Goal: Task Accomplishment & Management: Manage account settings

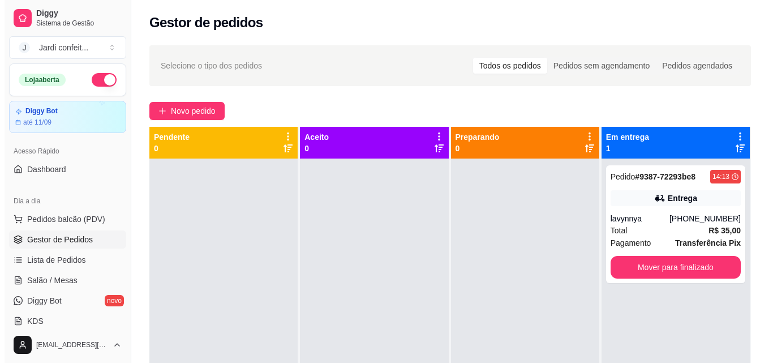
scroll to position [113, 0]
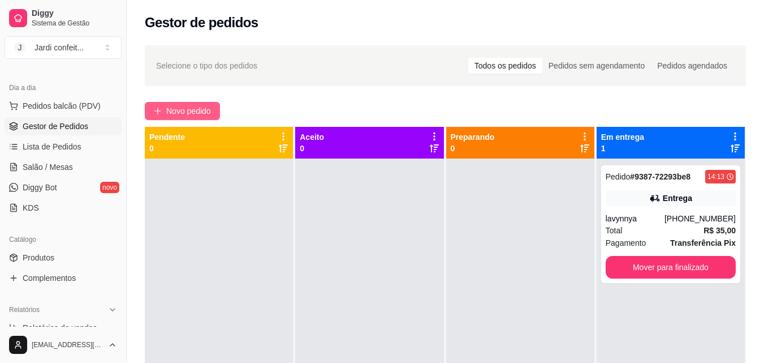
click at [192, 110] on span "Novo pedido" at bounding box center [188, 111] width 45 height 12
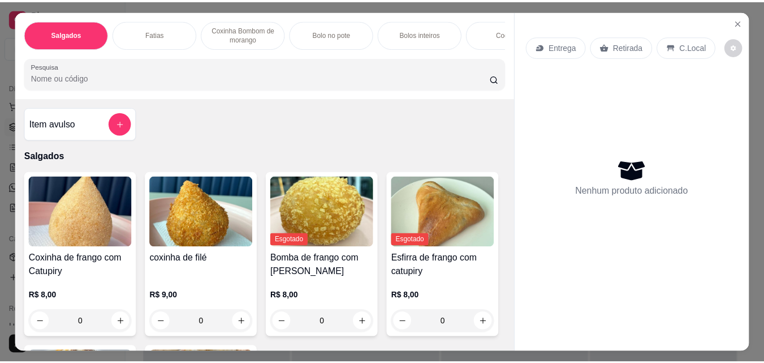
scroll to position [113, 0]
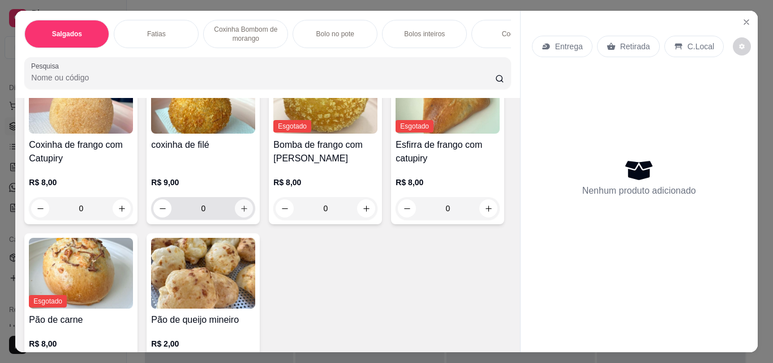
click at [235, 217] on button "increase-product-quantity" at bounding box center [244, 208] width 18 height 18
type input "1"
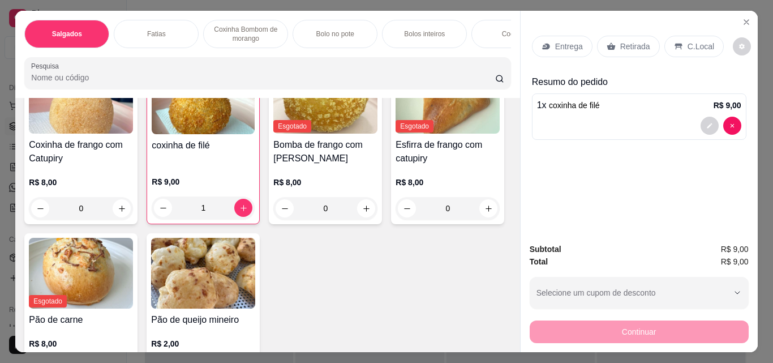
click at [607, 44] on icon at bounding box center [611, 46] width 9 height 9
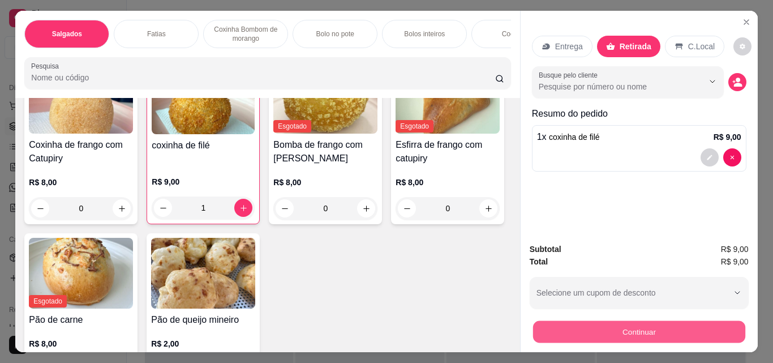
click at [584, 332] on button "Continuar" at bounding box center [638, 331] width 212 height 22
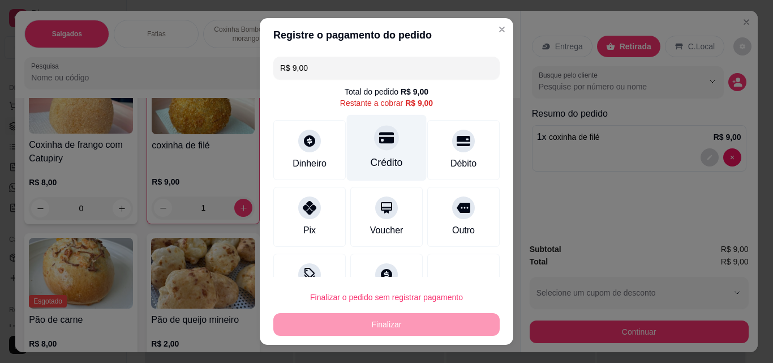
click at [380, 156] on div "Crédito" at bounding box center [387, 162] width 32 height 15
type input "R$ 0,00"
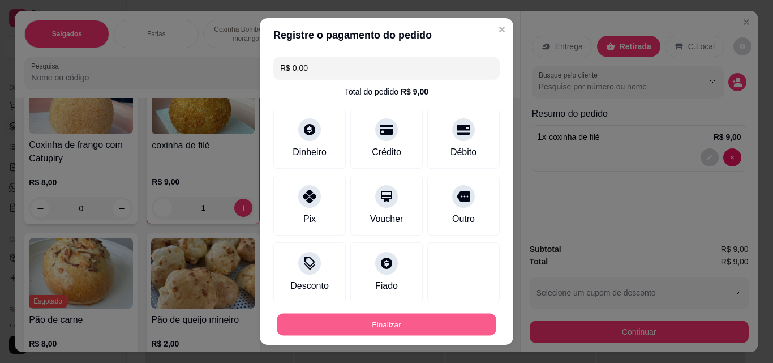
click at [467, 318] on button "Finalizar" at bounding box center [387, 324] width 220 height 22
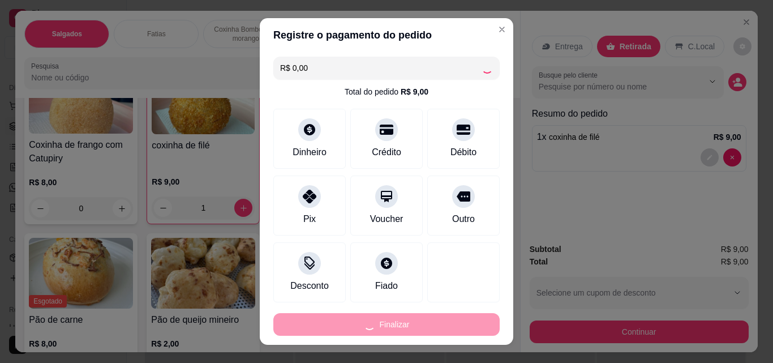
type input "0"
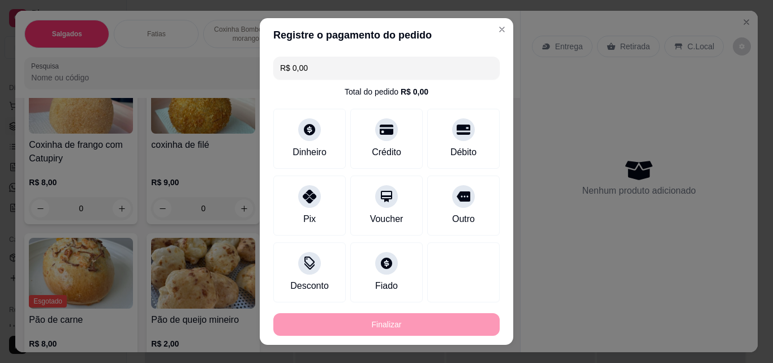
type input "-R$ 9,00"
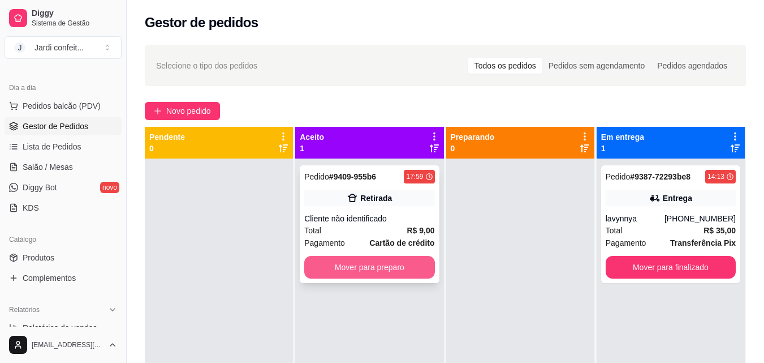
click at [346, 263] on button "Mover para preparo" at bounding box center [369, 267] width 130 height 23
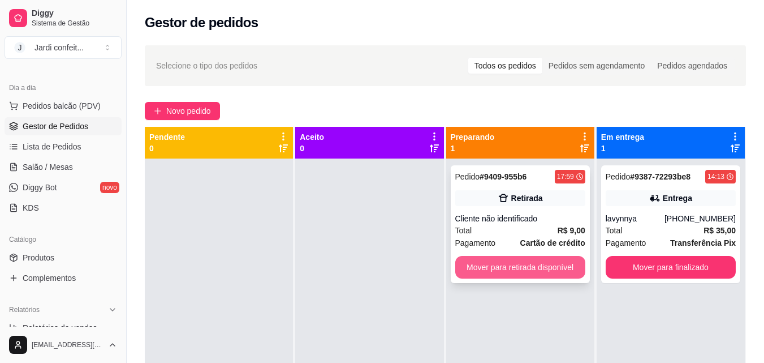
click at [467, 261] on button "Mover para retirada disponível" at bounding box center [520, 267] width 130 height 23
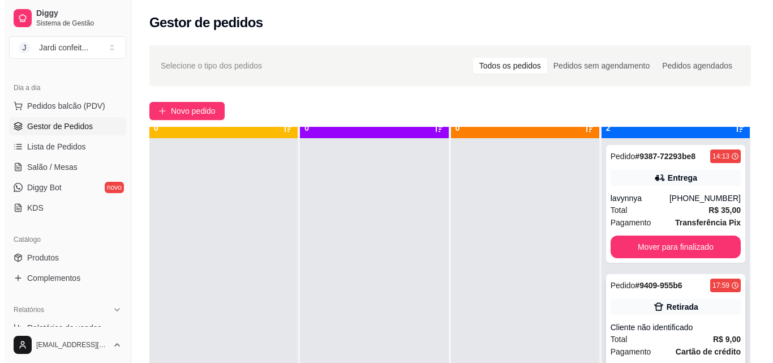
scroll to position [32, 0]
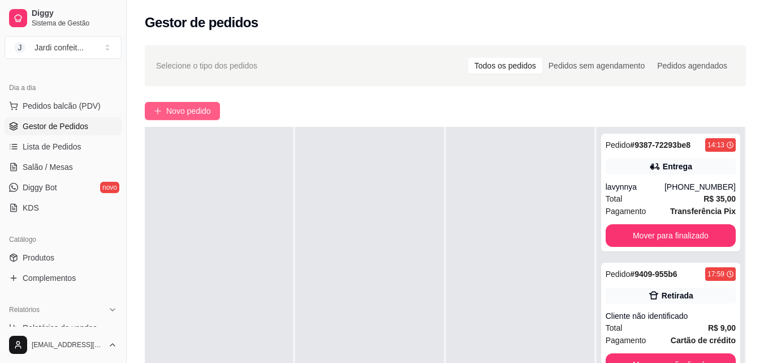
click at [174, 115] on span "Novo pedido" at bounding box center [188, 111] width 45 height 12
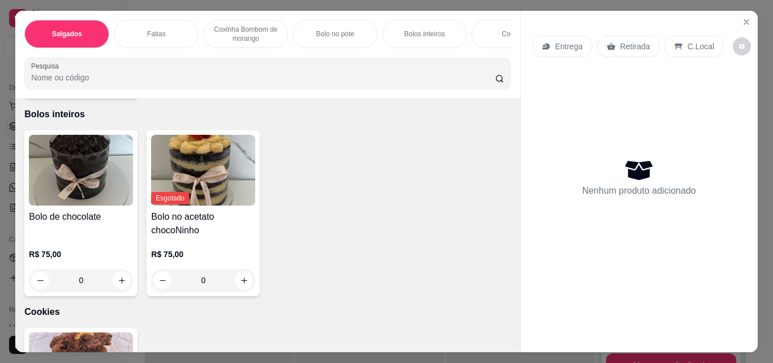
scroll to position [1301, 0]
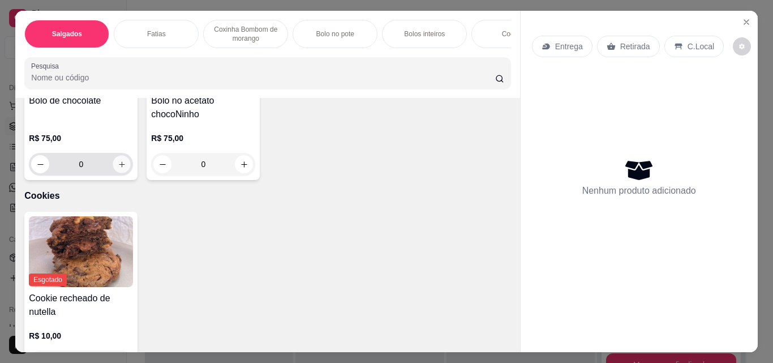
click at [118, 169] on icon "increase-product-quantity" at bounding box center [122, 164] width 8 height 8
type input "1"
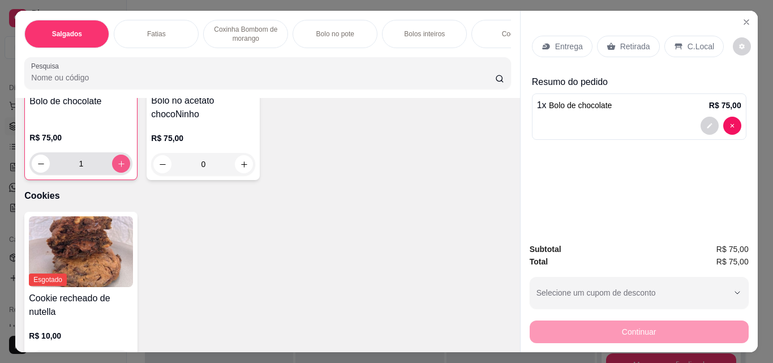
scroll to position [1302, 0]
click at [621, 43] on p "Retirada" at bounding box center [635, 46] width 30 height 11
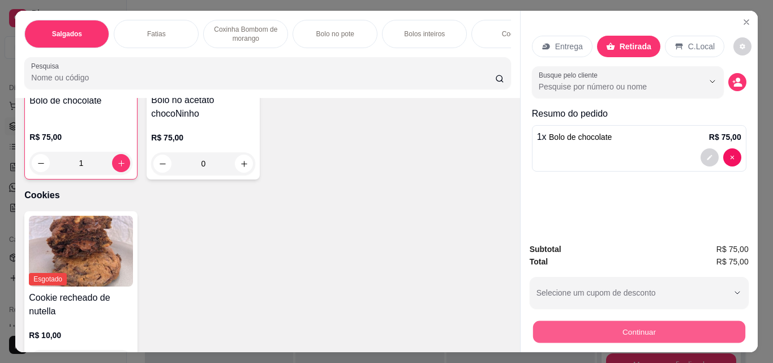
click at [635, 327] on button "Continuar" at bounding box center [638, 331] width 212 height 22
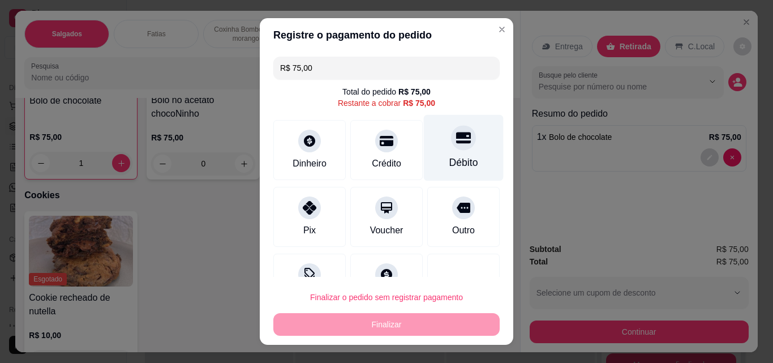
click at [449, 157] on div "Débito" at bounding box center [463, 162] width 29 height 15
type input "R$ 0,00"
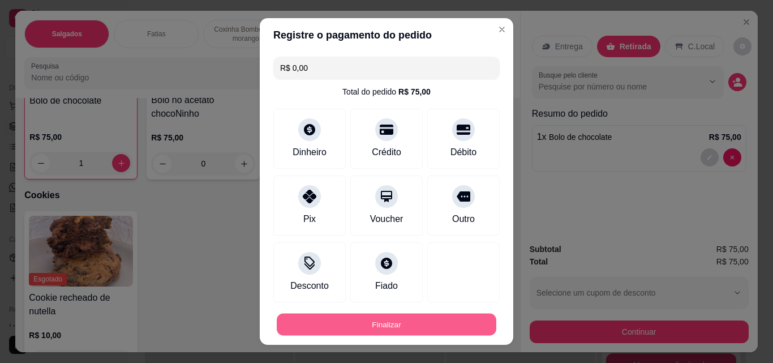
click at [363, 317] on button "Finalizar" at bounding box center [387, 324] width 220 height 22
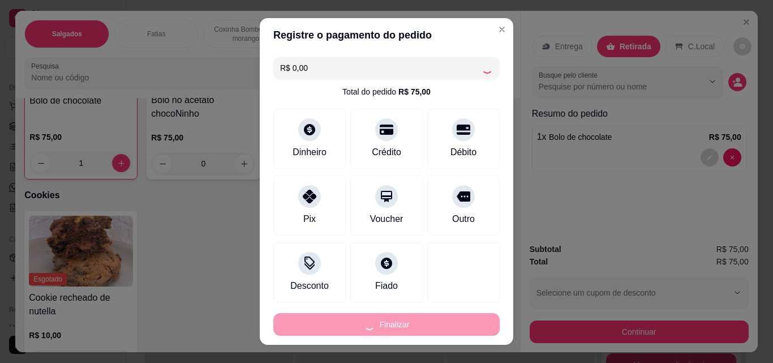
type input "0"
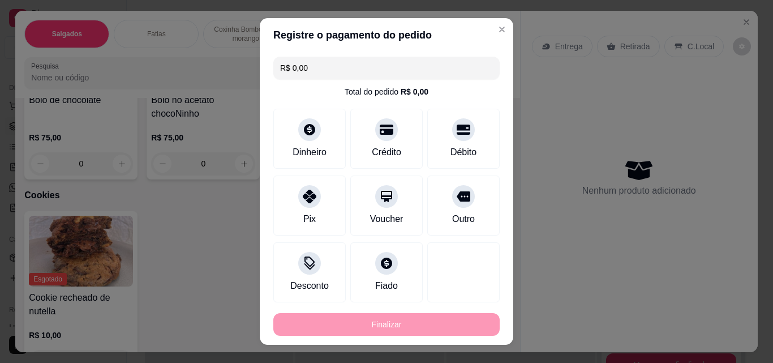
type input "-R$ 75,00"
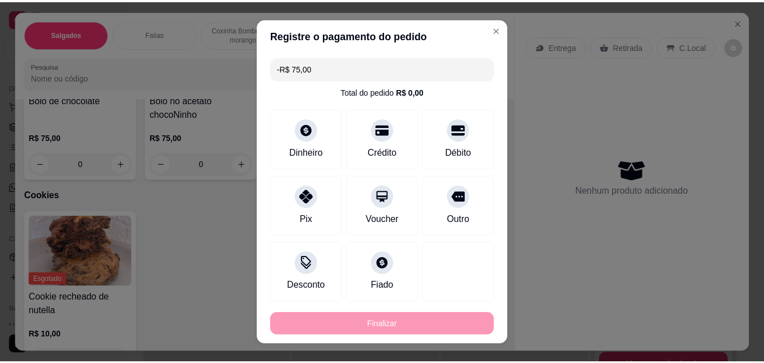
scroll to position [1301, 0]
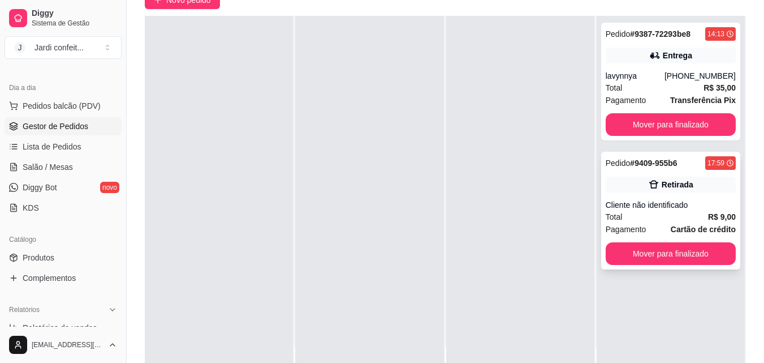
scroll to position [113, 0]
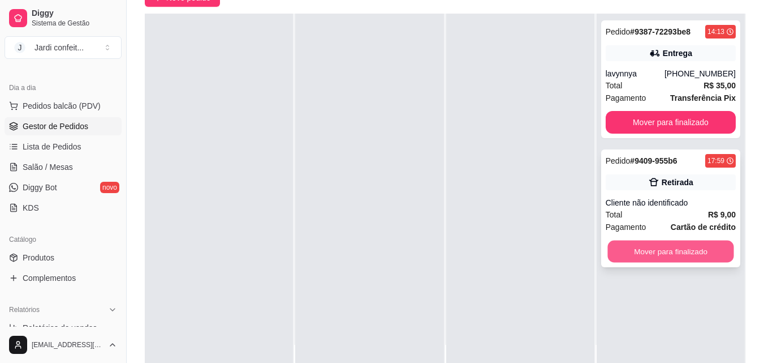
click at [650, 248] on button "Mover para finalizado" at bounding box center [671, 251] width 126 height 22
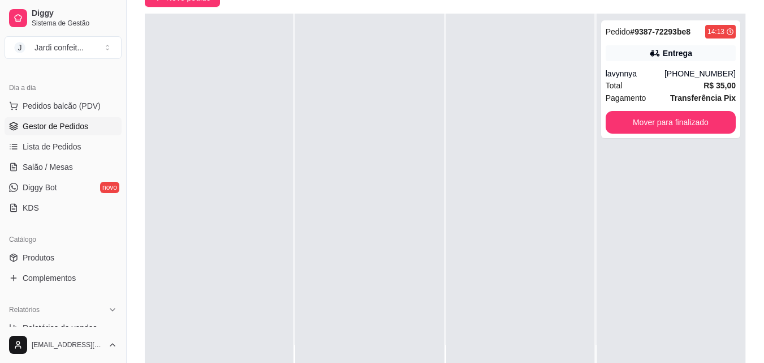
scroll to position [0, 0]
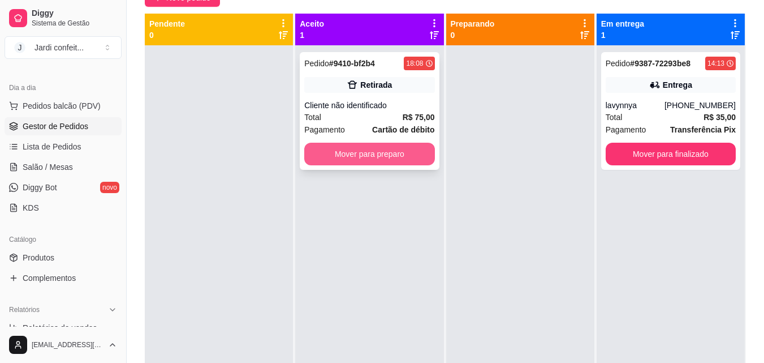
click at [406, 154] on button "Mover para preparo" at bounding box center [369, 154] width 130 height 23
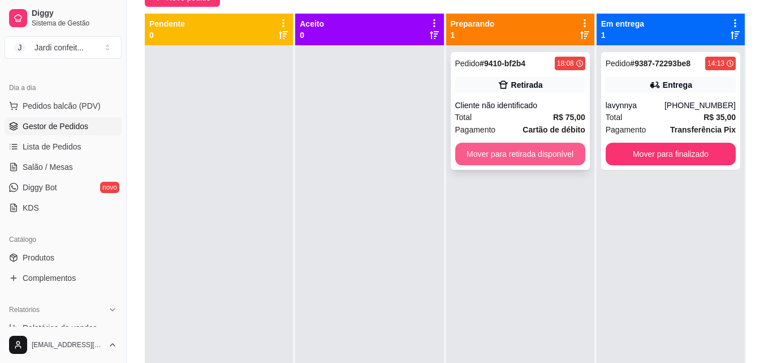
click at [508, 154] on button "Mover para retirada disponível" at bounding box center [520, 154] width 130 height 23
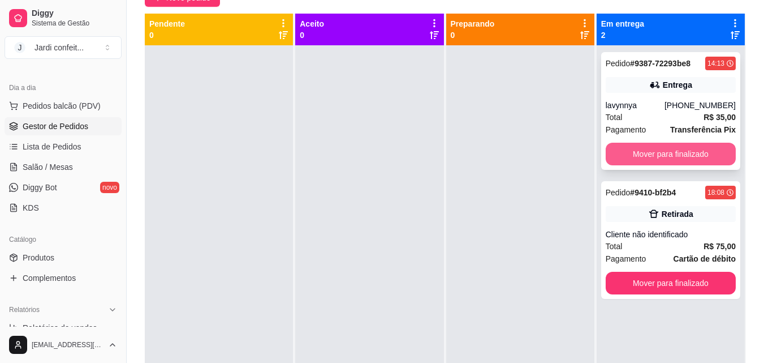
click at [631, 147] on button "Mover para finalizado" at bounding box center [671, 154] width 130 height 23
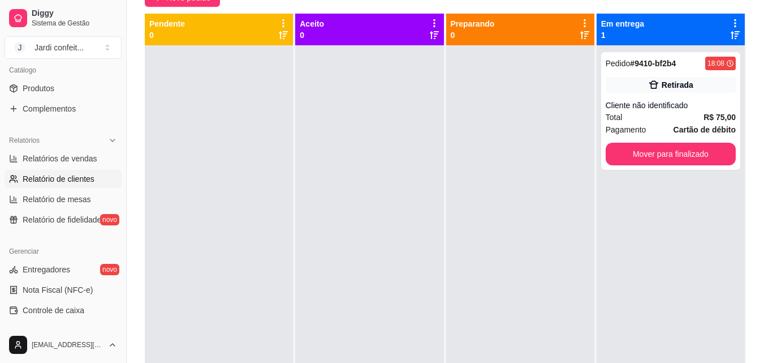
scroll to position [283, 0]
click at [76, 160] on span "Relatórios de vendas" at bounding box center [60, 157] width 75 height 11
select select "ALL"
select select "0"
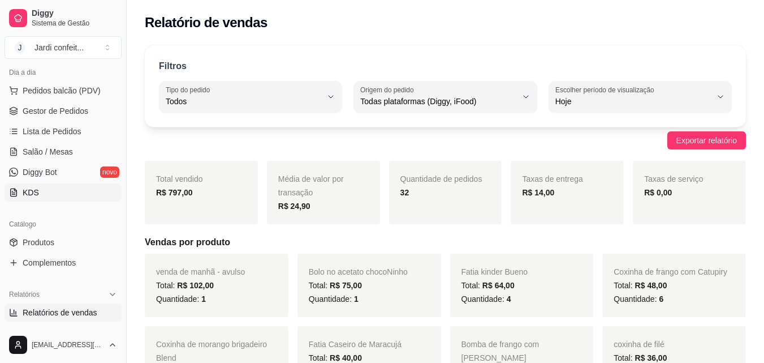
scroll to position [113, 0]
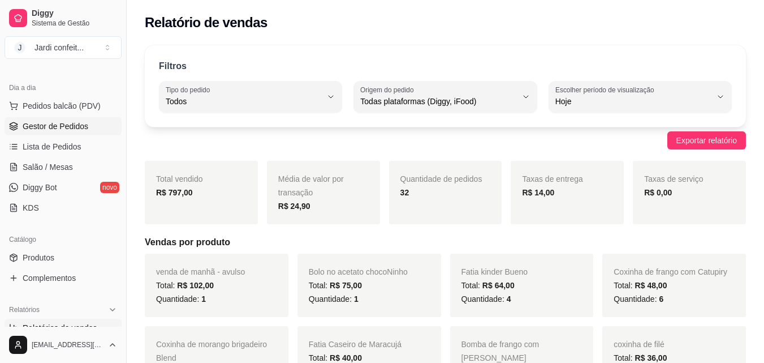
click at [104, 124] on link "Gestor de Pedidos" at bounding box center [63, 126] width 117 height 18
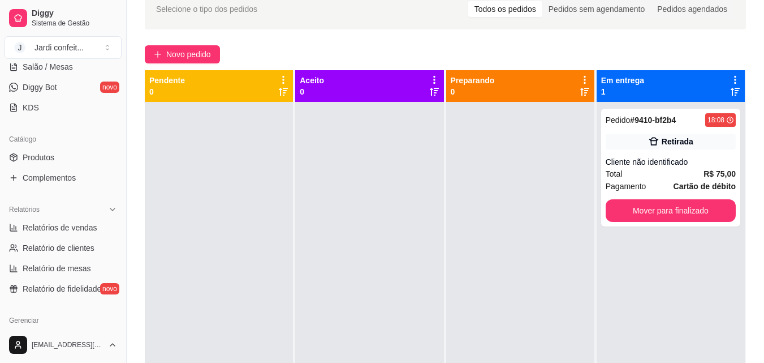
scroll to position [226, 0]
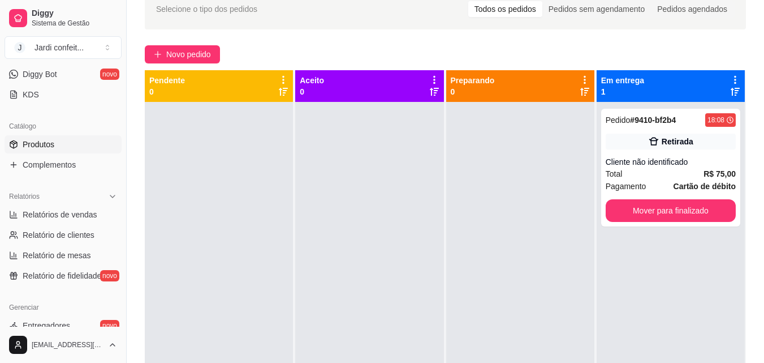
click at [70, 147] on link "Produtos" at bounding box center [63, 144] width 117 height 18
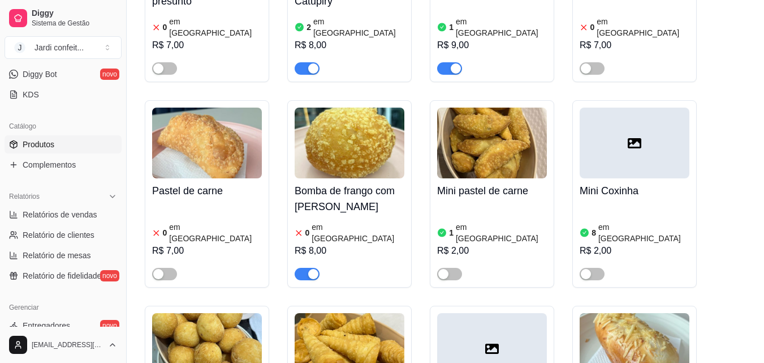
scroll to position [849, 0]
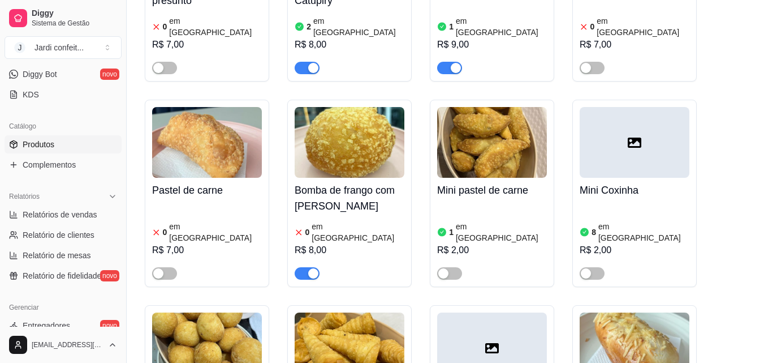
click at [305, 267] on span "button" at bounding box center [307, 273] width 25 height 12
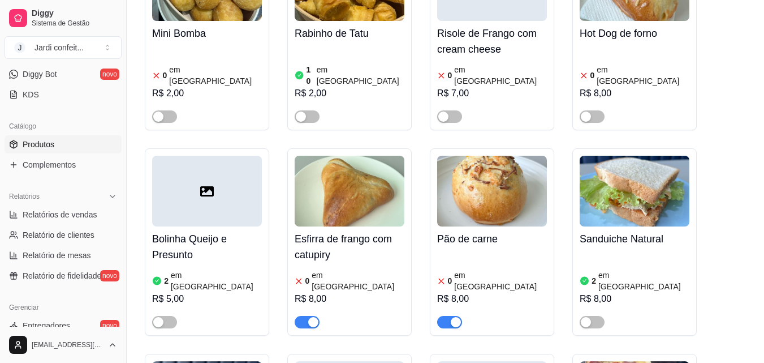
scroll to position [1301, 0]
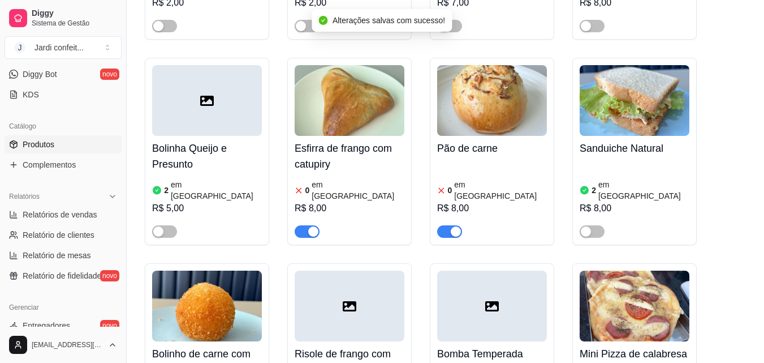
click at [304, 225] on span "button" at bounding box center [307, 231] width 25 height 12
click at [445, 225] on span "button" at bounding box center [449, 231] width 25 height 12
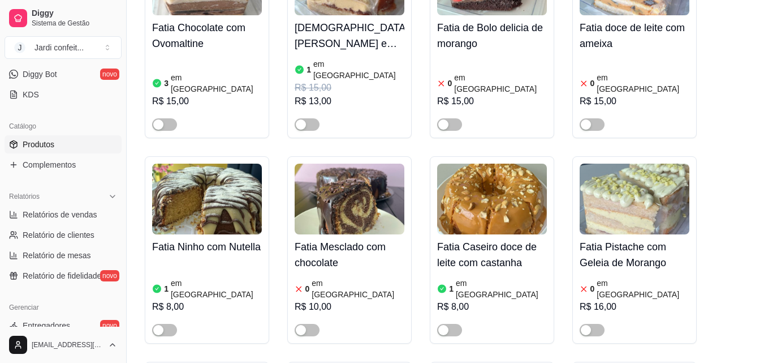
scroll to position [5432, 0]
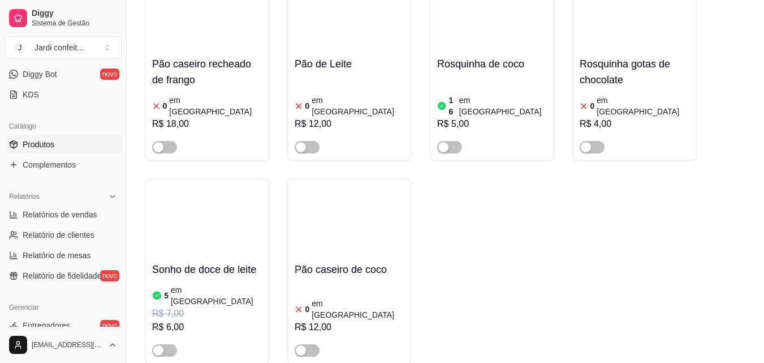
scroll to position [11429, 0]
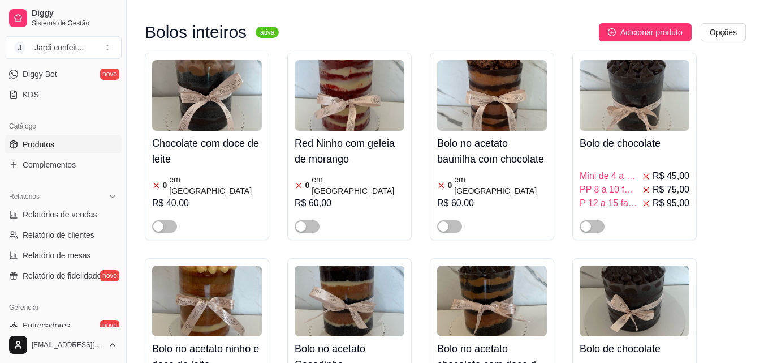
scroll to position [11769, 0]
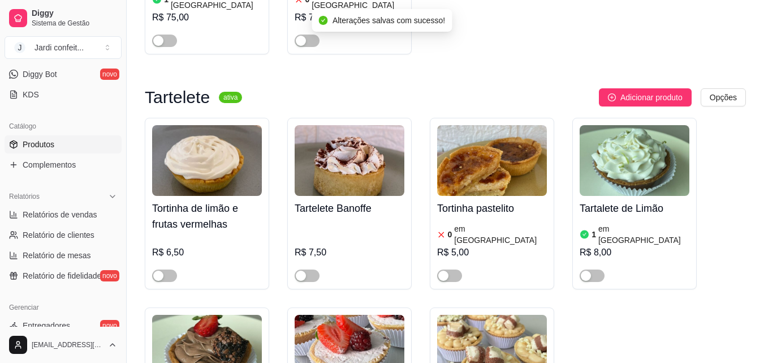
scroll to position [12900, 0]
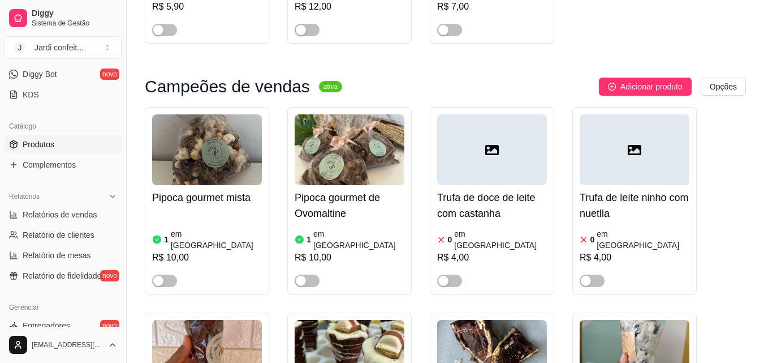
scroll to position [16521, 0]
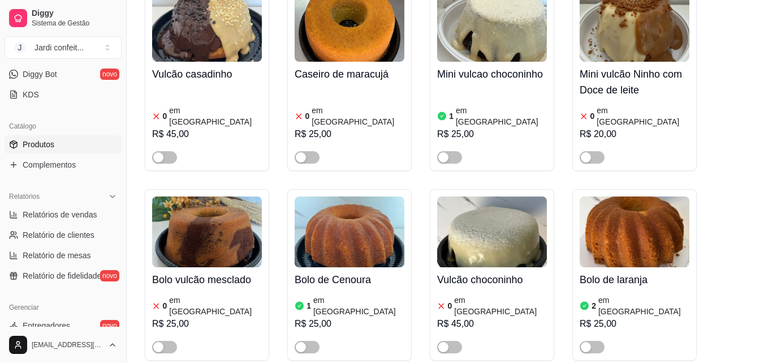
scroll to position [20029, 0]
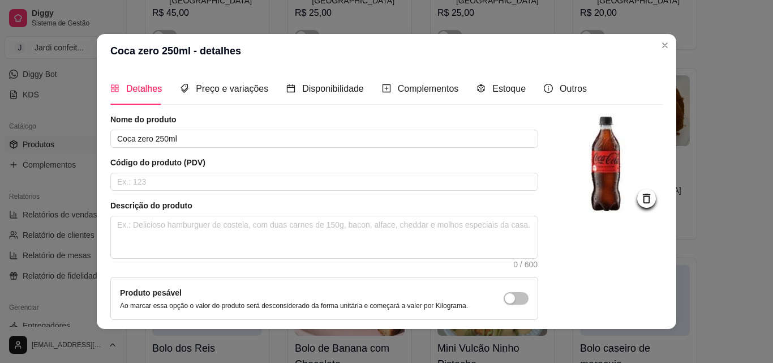
click at [497, 89] on span "Estoque" at bounding box center [508, 89] width 33 height 10
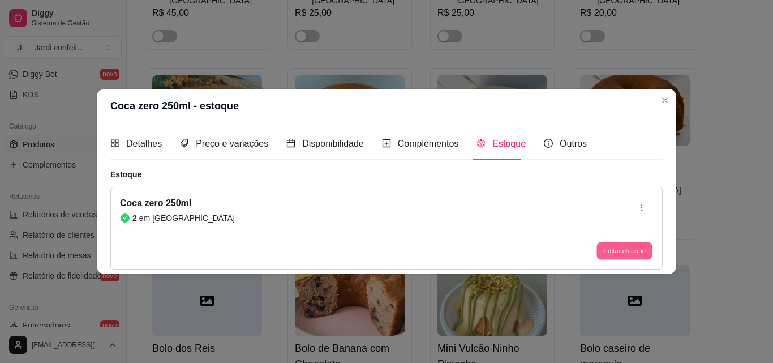
click at [613, 257] on button "Editar estoque" at bounding box center [623, 251] width 55 height 18
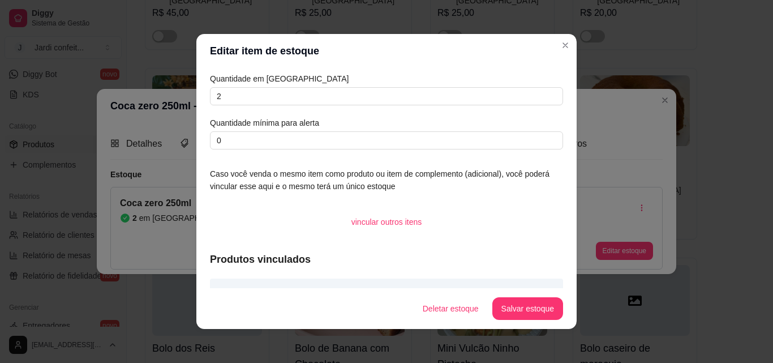
click at [130, 98] on div "Editar item de estoque Quantidade em estoque 2 Quantidade mínima para alerta 0 …" at bounding box center [386, 181] width 773 height 363
type input "14"
click at [535, 310] on button "Salvar estoque" at bounding box center [527, 308] width 71 height 23
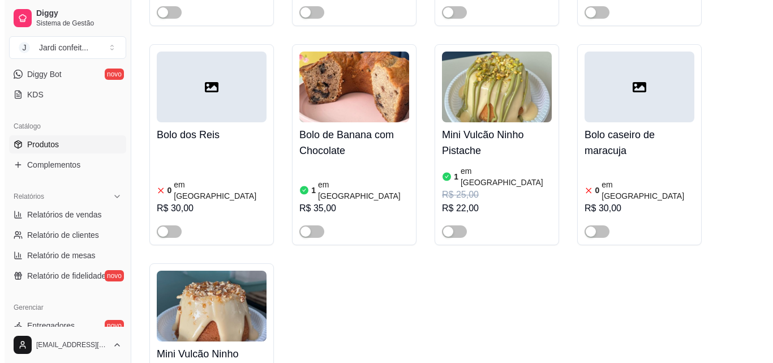
scroll to position [20256, 0]
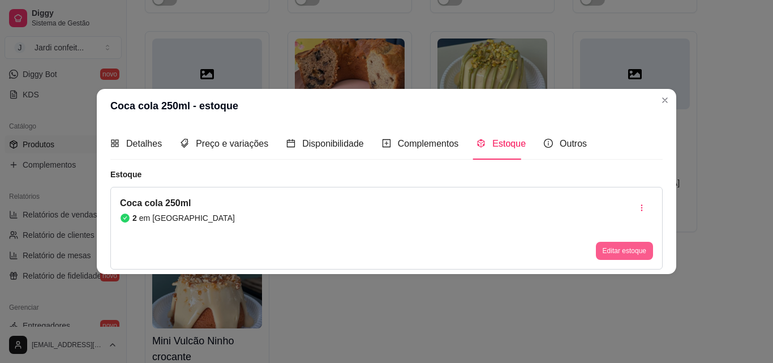
click at [629, 254] on button "Editar estoque" at bounding box center [624, 251] width 57 height 18
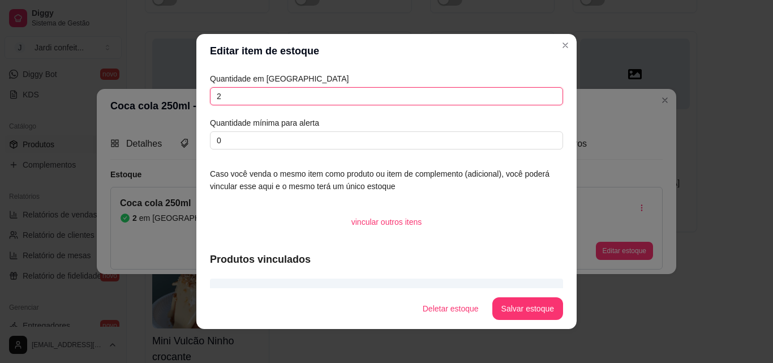
click at [59, 83] on div "Editar item de estoque Quantidade em estoque 2 Quantidade mínima para alerta 0 …" at bounding box center [386, 181] width 773 height 363
type input "6"
click at [541, 302] on button "Salvar estoque" at bounding box center [527, 309] width 69 height 22
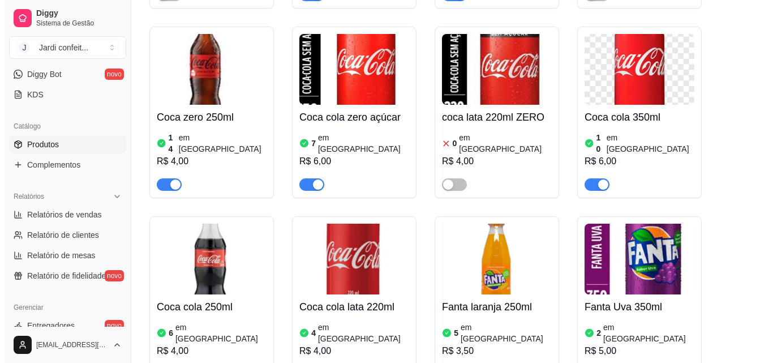
scroll to position [21104, 0]
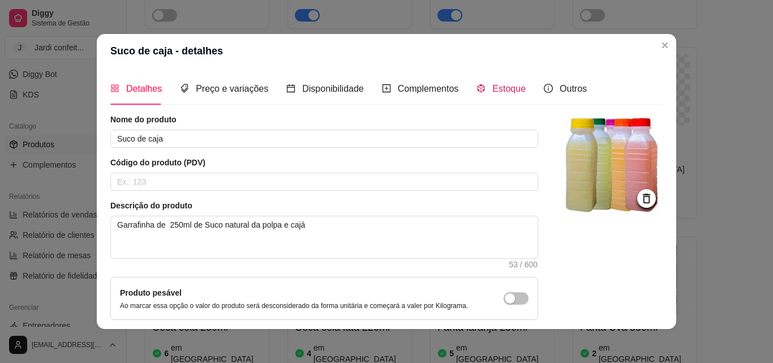
click at [514, 88] on span "Estoque" at bounding box center [508, 89] width 33 height 10
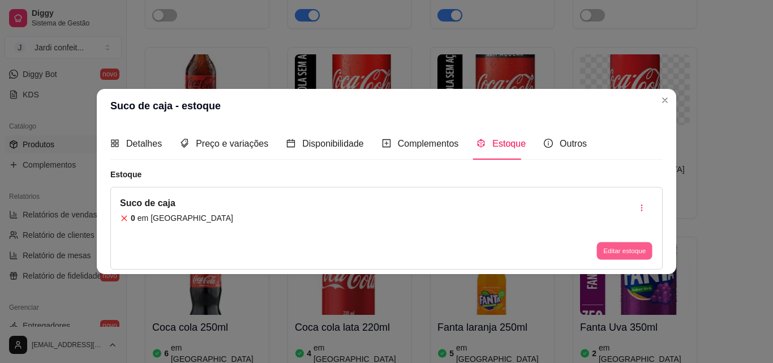
click at [616, 243] on button "Editar estoque" at bounding box center [623, 251] width 55 height 18
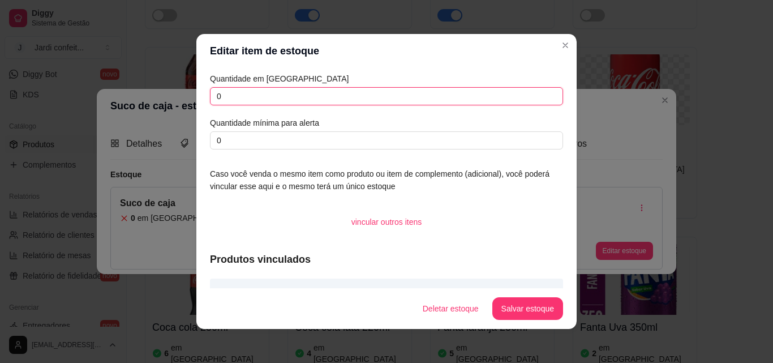
click at [116, 96] on div "Editar item de estoque Quantidade em estoque 0 Quantidade mínima para alerta 0 …" at bounding box center [386, 181] width 773 height 363
type input "20"
click at [521, 304] on button "Salvar estoque" at bounding box center [527, 308] width 71 height 23
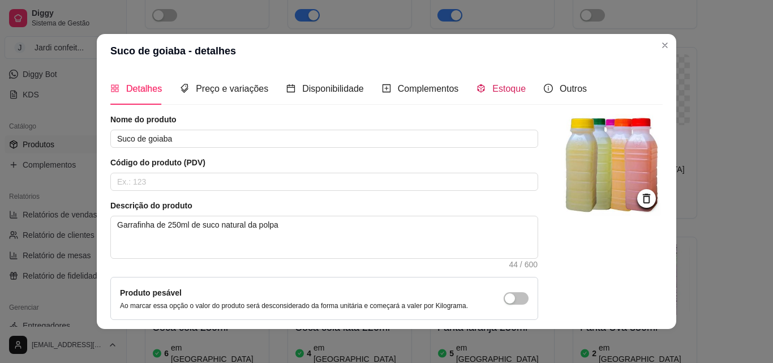
click at [511, 88] on span "Estoque" at bounding box center [508, 89] width 33 height 10
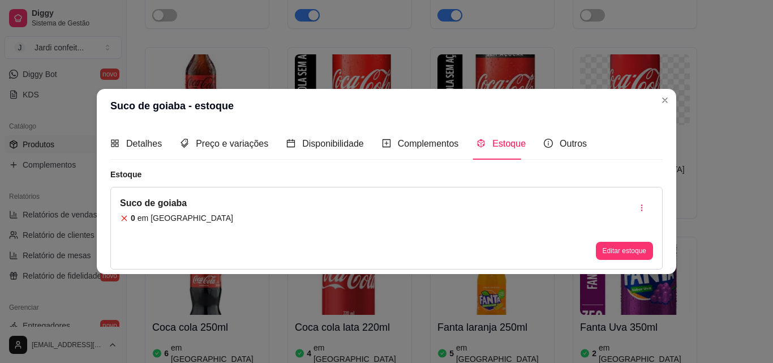
click at [617, 250] on button "Editar estoque" at bounding box center [624, 251] width 57 height 18
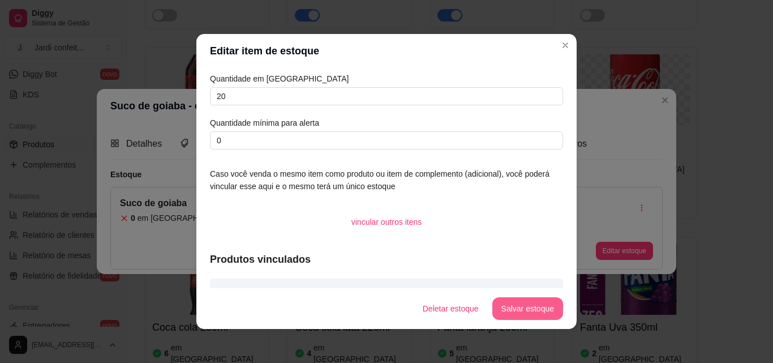
type input "20"
click at [530, 300] on button "Salvar estoque" at bounding box center [527, 308] width 71 height 23
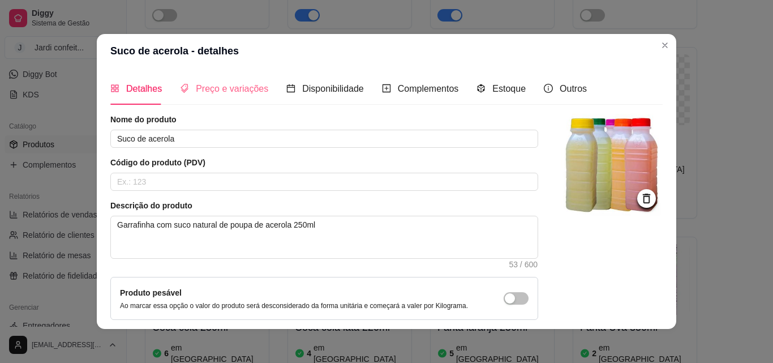
click at [221, 97] on div "Preço e variações" at bounding box center [224, 88] width 88 height 32
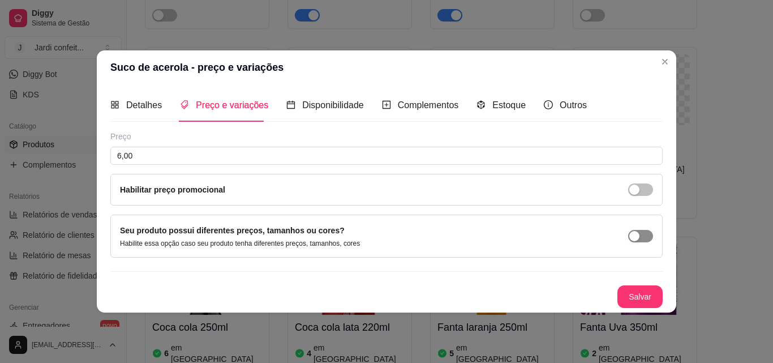
click at [648, 236] on span "button" at bounding box center [640, 236] width 25 height 12
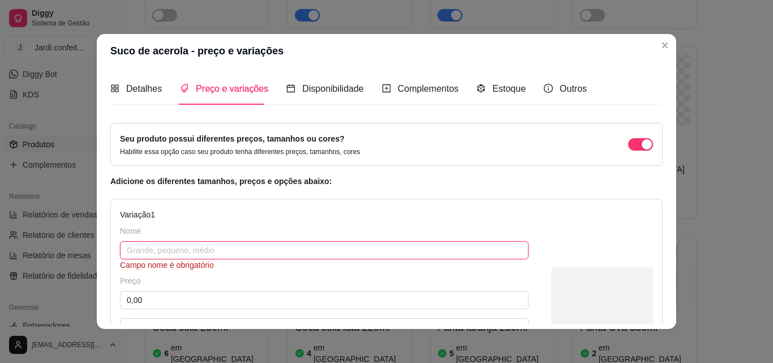
click at [206, 256] on input "text" at bounding box center [324, 250] width 409 height 18
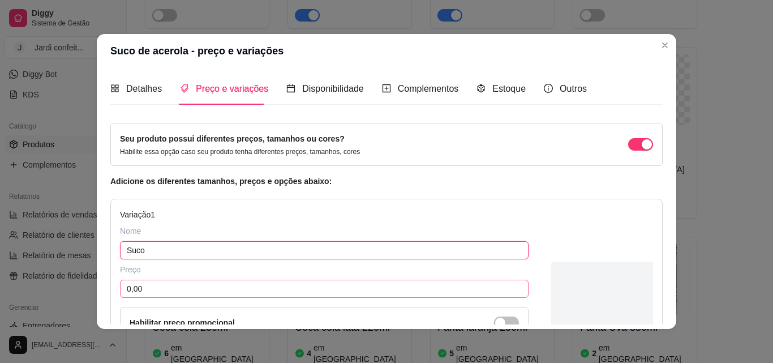
type input "Suco"
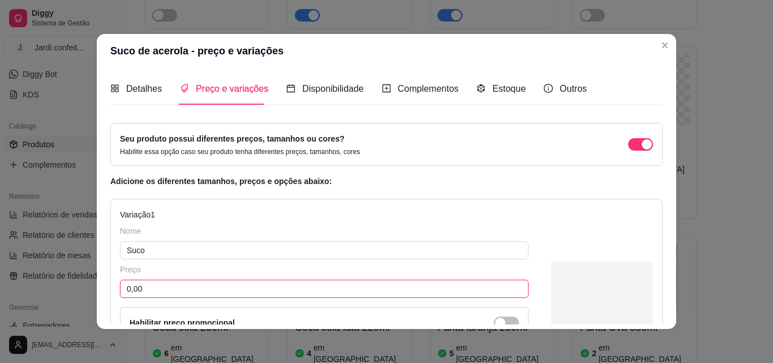
click at [217, 290] on input "0,00" at bounding box center [324, 289] width 409 height 18
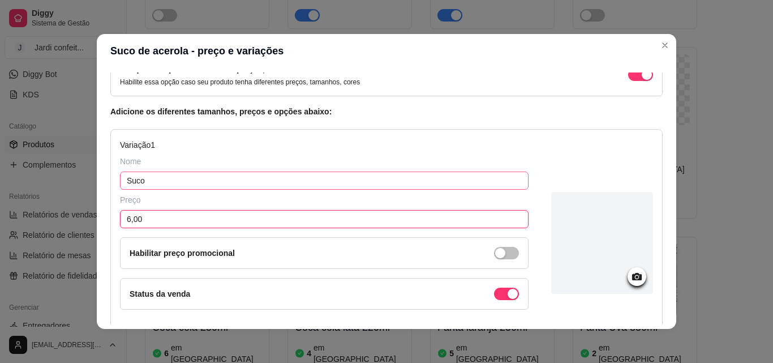
scroll to position [170, 0]
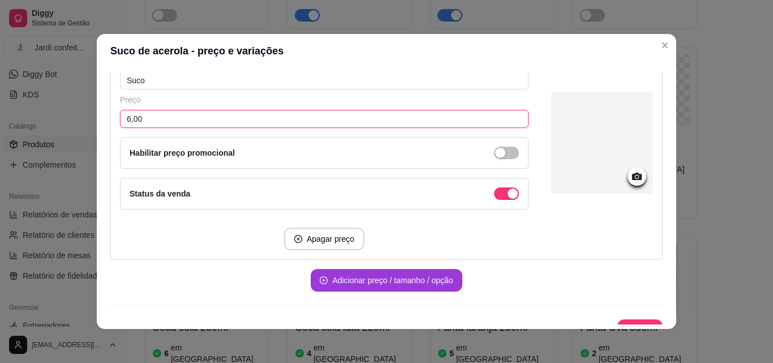
type input "6,00"
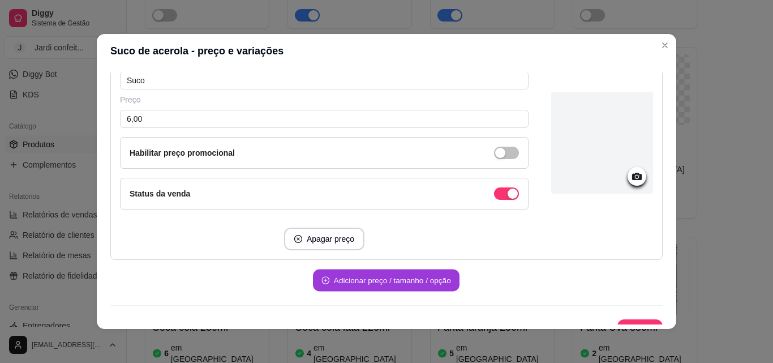
click at [356, 283] on button "Adicionar preço / tamanho / opção" at bounding box center [386, 280] width 147 height 22
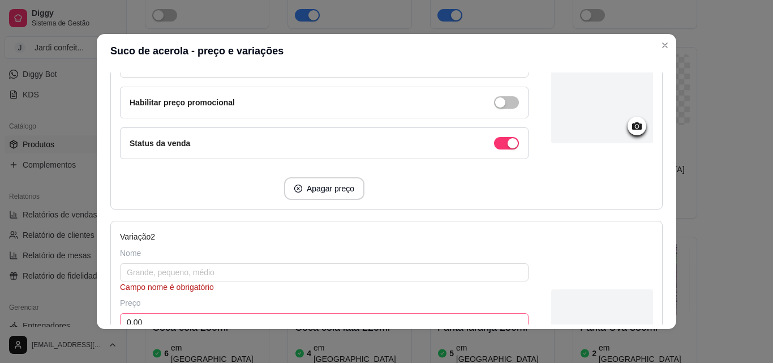
scroll to position [283, 0]
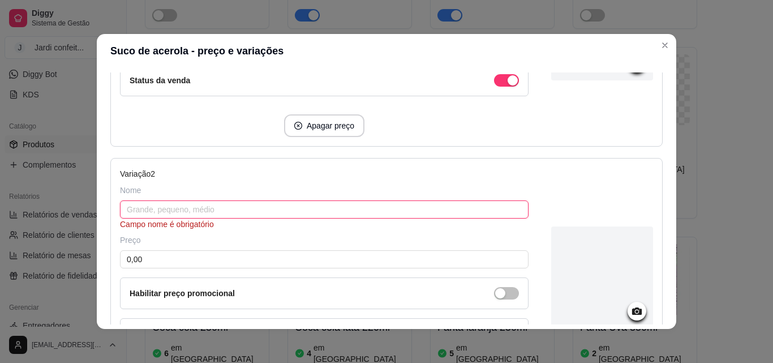
click at [201, 207] on input "text" at bounding box center [324, 209] width 409 height 18
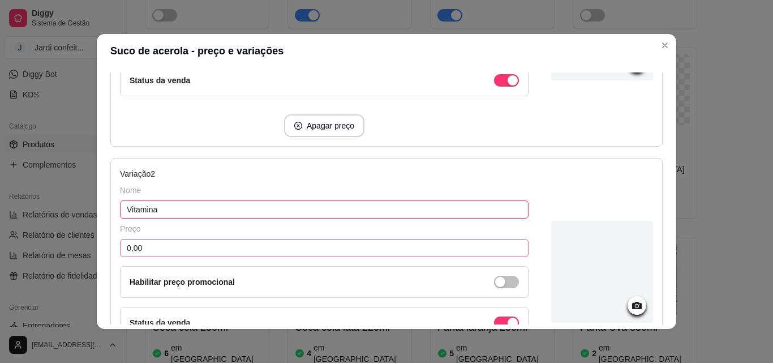
type input "Vitamina"
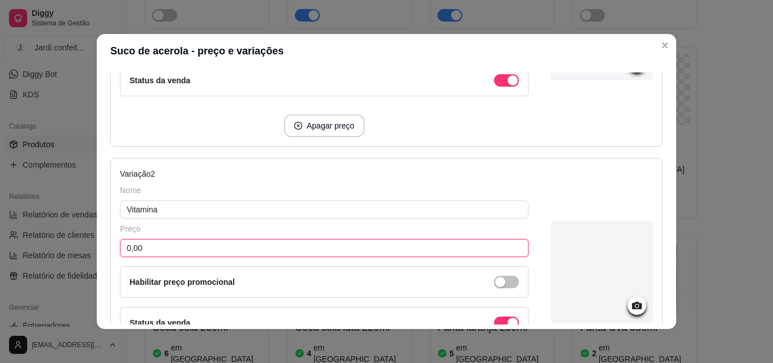
click at [183, 247] on input "0,00" at bounding box center [324, 248] width 409 height 18
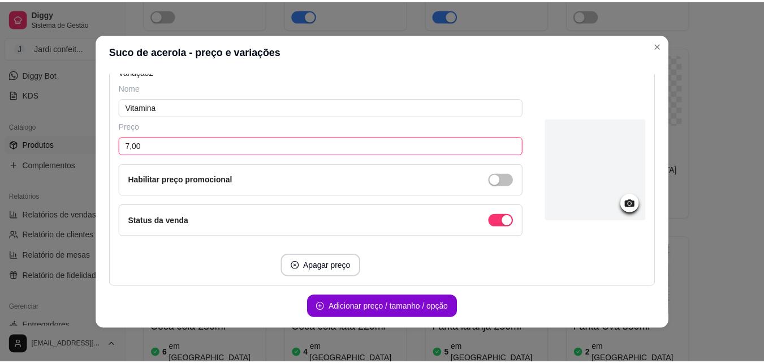
scroll to position [429, 0]
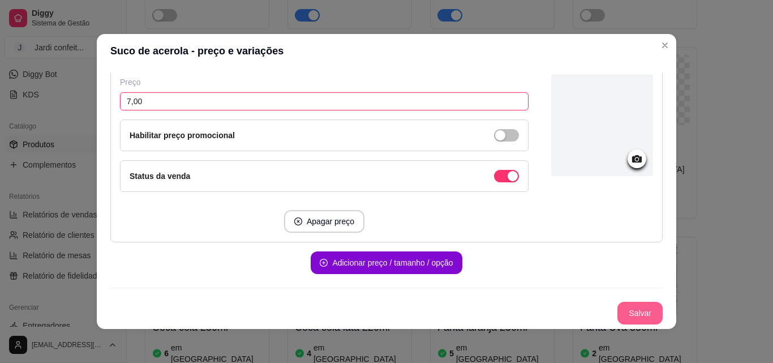
type input "7,00"
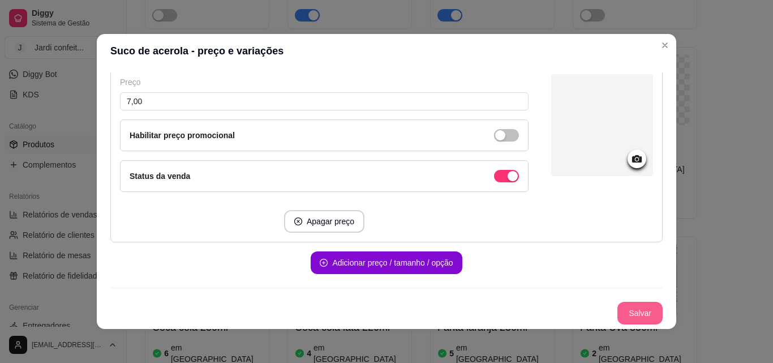
click at [627, 309] on button "Salvar" at bounding box center [639, 313] width 45 height 23
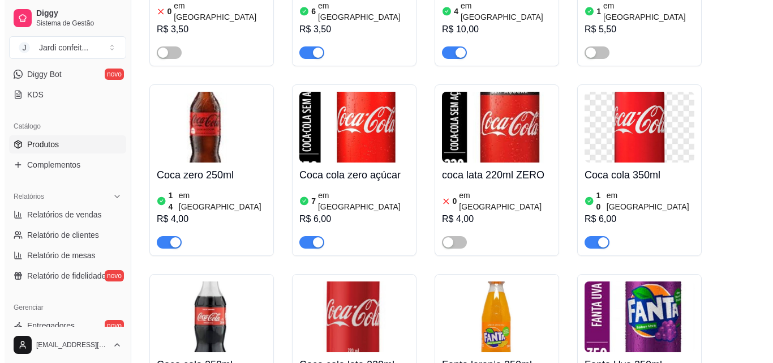
scroll to position [21048, 0]
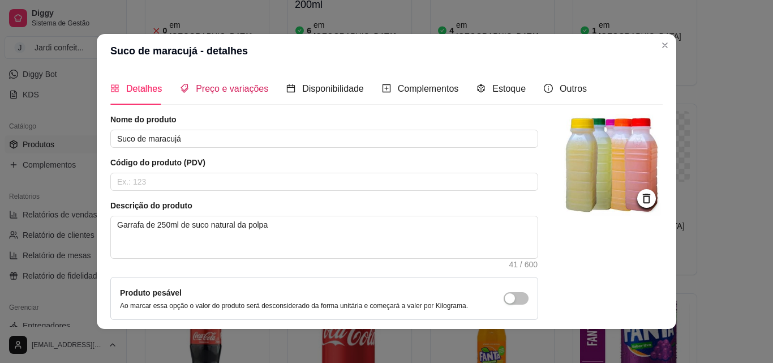
click at [242, 88] on span "Preço e variações" at bounding box center [232, 89] width 72 height 10
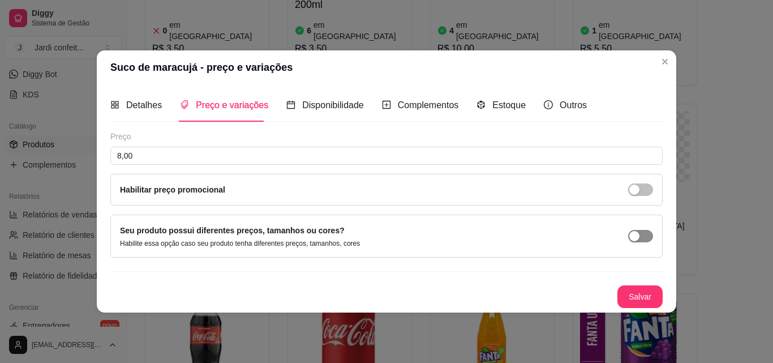
click at [643, 231] on span "button" at bounding box center [640, 236] width 25 height 12
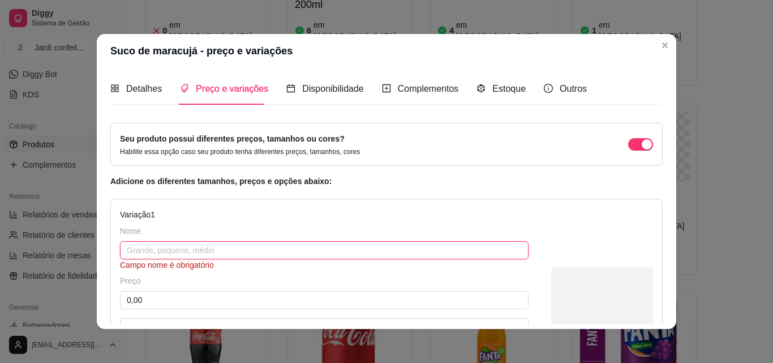
click at [224, 252] on input "text" at bounding box center [324, 250] width 409 height 18
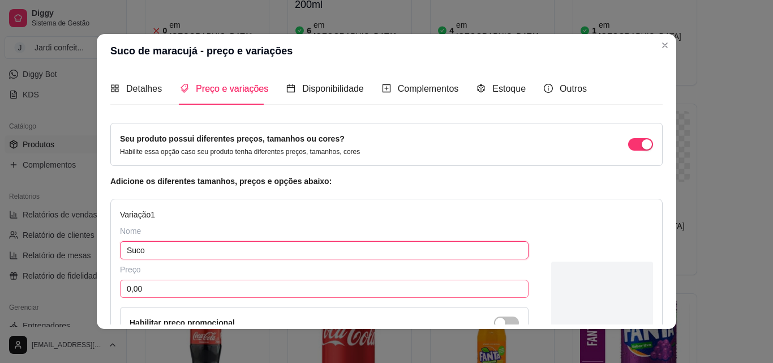
type input "Suco"
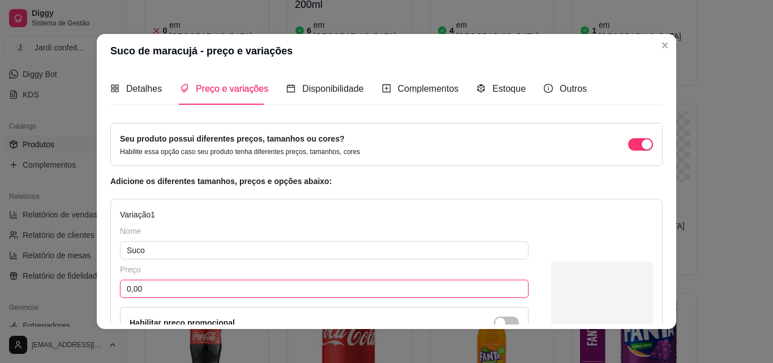
click at [158, 289] on input "0,00" at bounding box center [324, 289] width 409 height 18
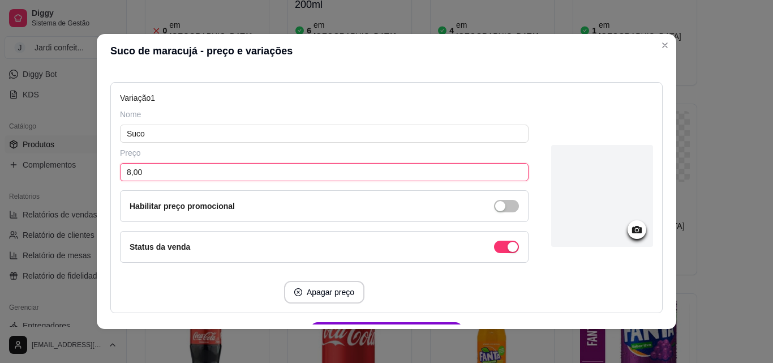
scroll to position [187, 0]
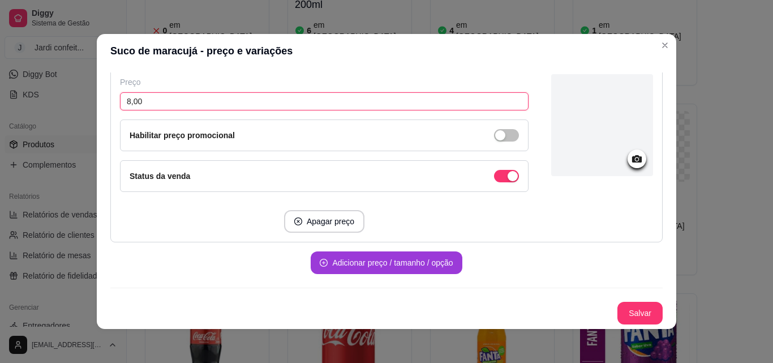
type input "8,00"
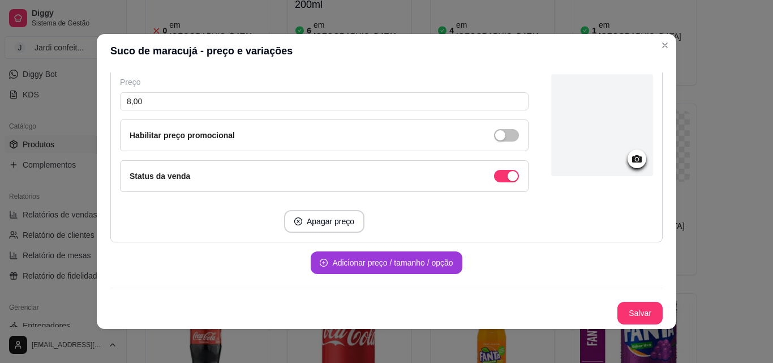
click at [397, 264] on button "Adicionar preço / tamanho / opção" at bounding box center [386, 262] width 151 height 23
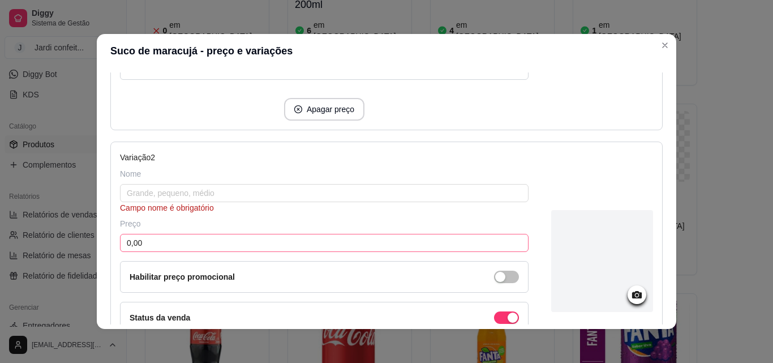
scroll to position [300, 0]
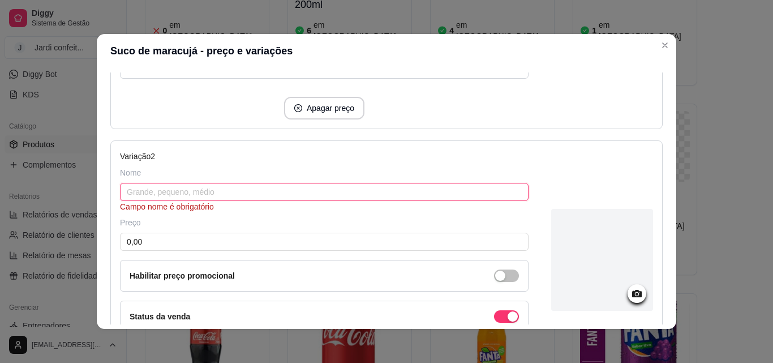
click at [214, 195] on input "text" at bounding box center [324, 192] width 409 height 18
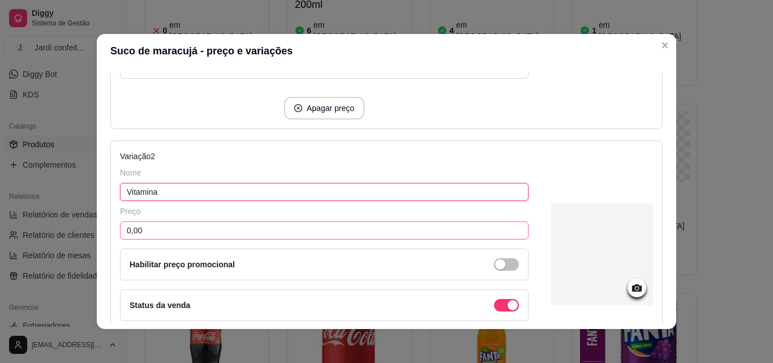
type input "Vitamina"
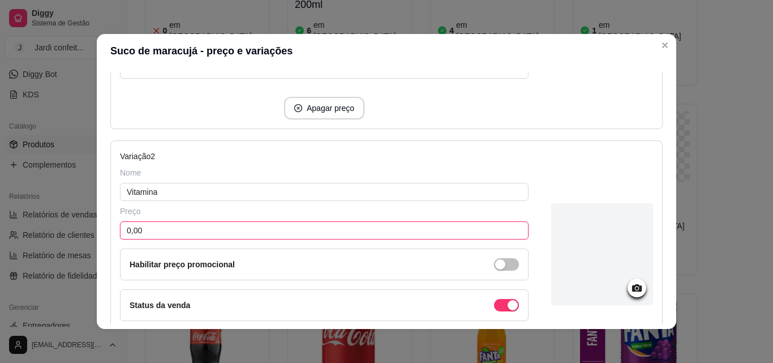
click at [194, 230] on input "0,00" at bounding box center [324, 230] width 409 height 18
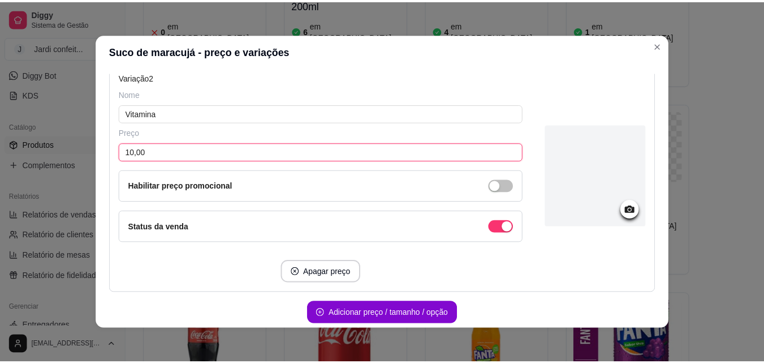
scroll to position [429, 0]
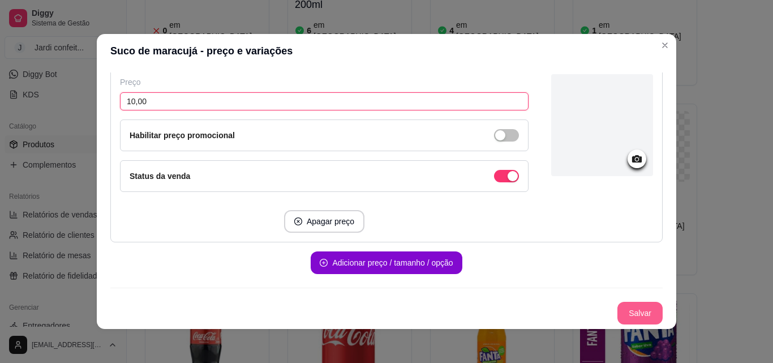
type input "10,00"
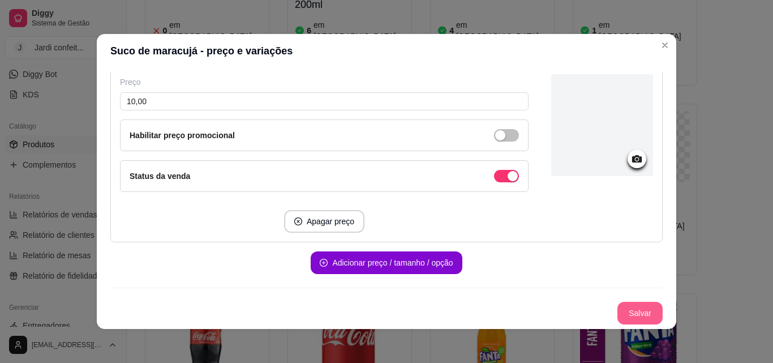
click at [617, 308] on button "Salvar" at bounding box center [639, 313] width 45 height 23
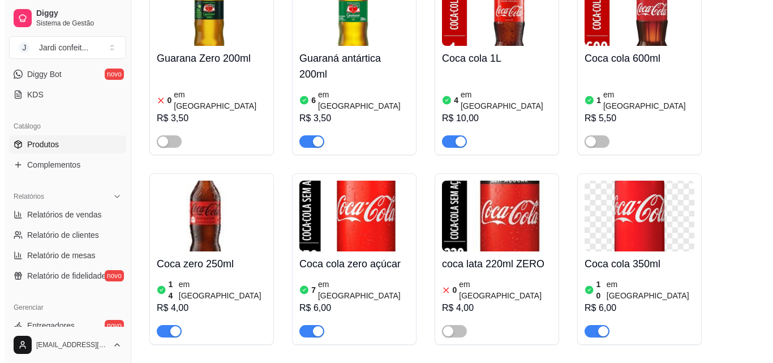
scroll to position [20991, 0]
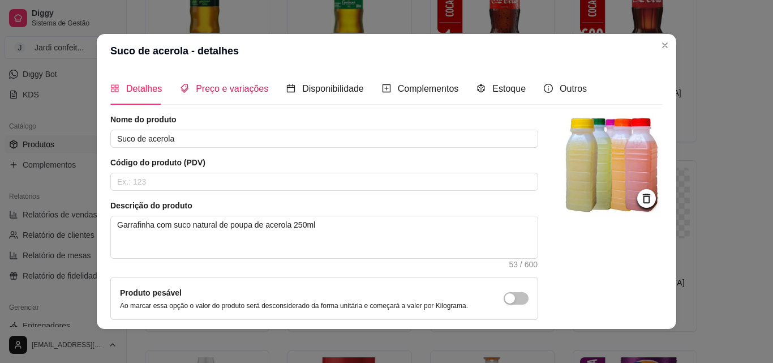
click at [231, 87] on span "Preço e variações" at bounding box center [232, 89] width 72 height 10
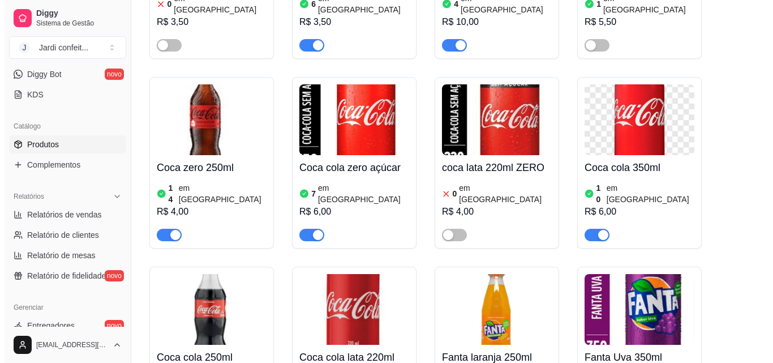
scroll to position [21104, 0]
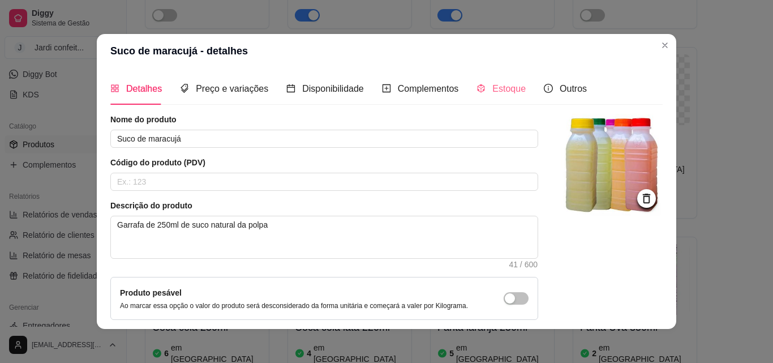
click at [519, 85] on div "Detalhes Preço e variações Disponibilidade Complementos Estoque Outros" at bounding box center [348, 88] width 476 height 32
click at [500, 92] on span "Estoque" at bounding box center [508, 89] width 33 height 10
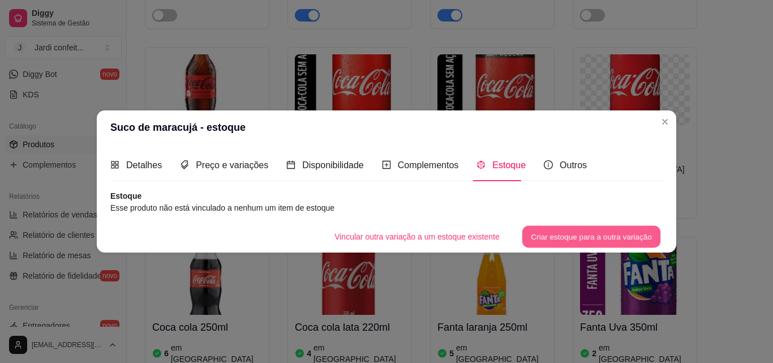
click at [622, 246] on button "Criar estoque para a outra variação" at bounding box center [591, 237] width 139 height 22
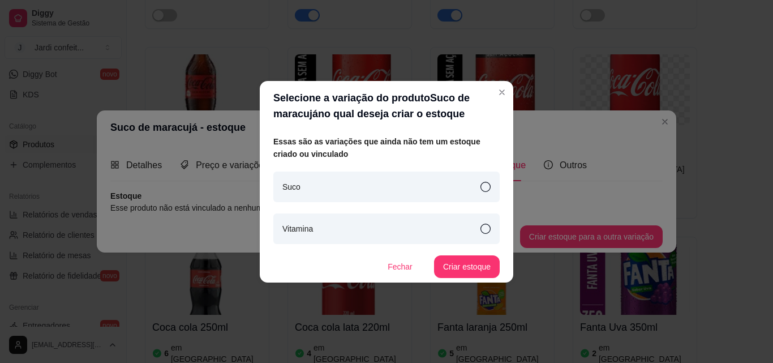
click at [481, 182] on icon at bounding box center [485, 187] width 10 height 10
click at [488, 227] on icon at bounding box center [485, 228] width 10 height 10
click at [483, 190] on icon at bounding box center [485, 187] width 10 height 10
click at [472, 260] on button "Criar estoque" at bounding box center [467, 266] width 64 height 22
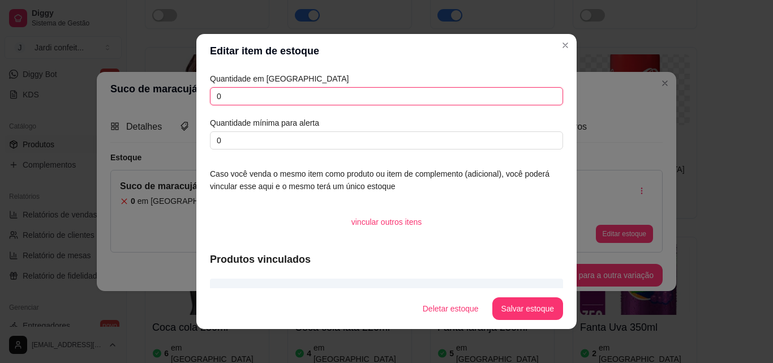
click at [333, 93] on input "0" at bounding box center [386, 96] width 353 height 18
type input "0"
type input "20"
click at [552, 312] on button "Salvar estoque" at bounding box center [527, 308] width 71 height 23
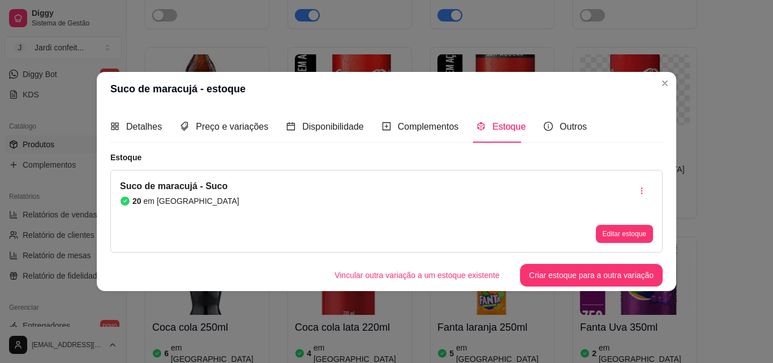
click at [637, 231] on button "Editar estoque" at bounding box center [624, 234] width 57 height 18
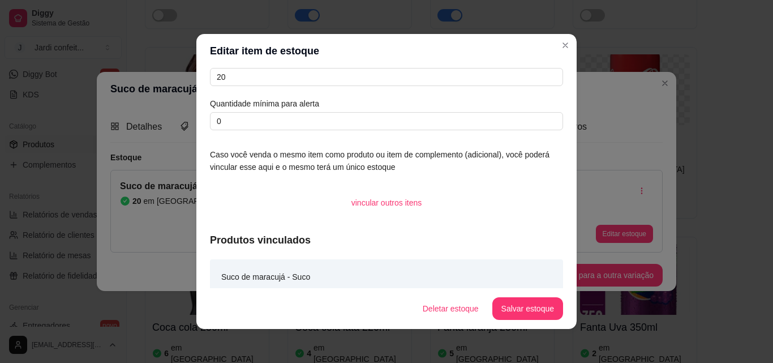
scroll to position [30, 0]
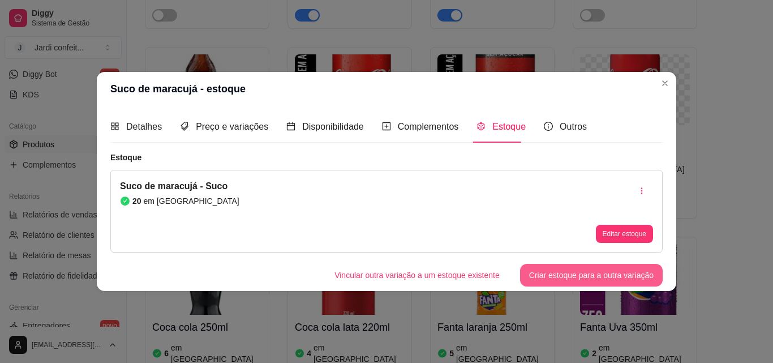
click at [582, 275] on button "Criar estoque para a outra variação" at bounding box center [591, 275] width 143 height 23
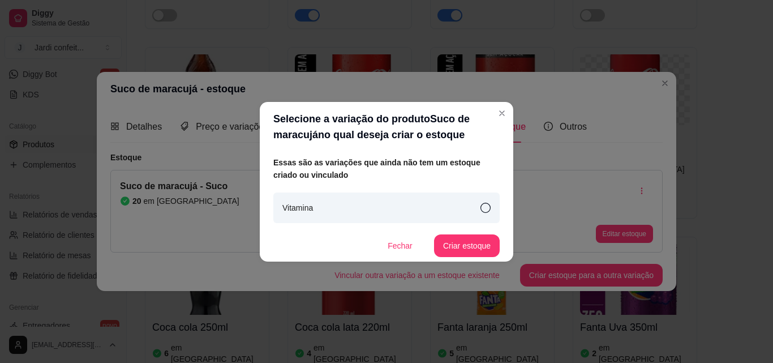
click at [464, 203] on div "Vitamina" at bounding box center [386, 207] width 226 height 31
click at [461, 251] on button "Criar estoque" at bounding box center [467, 245] width 66 height 23
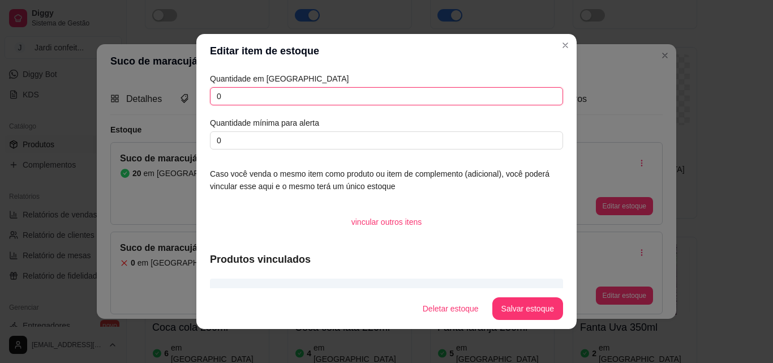
drag, startPoint x: 307, startPoint y: 88, endPoint x: 96, endPoint y: 90, distance: 211.1
click at [96, 90] on div "Editar item de estoque Quantidade em estoque 0 Quantidade mínima para alerta 0 …" at bounding box center [386, 181] width 773 height 363
type input "20"
click at [547, 308] on button "Salvar estoque" at bounding box center [527, 308] width 71 height 23
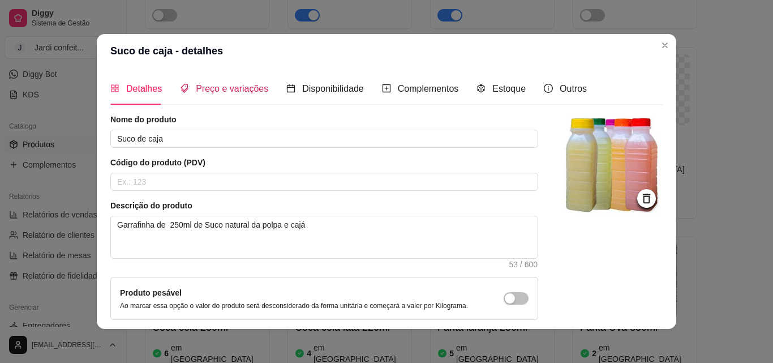
click at [239, 91] on span "Preço e variações" at bounding box center [232, 89] width 72 height 10
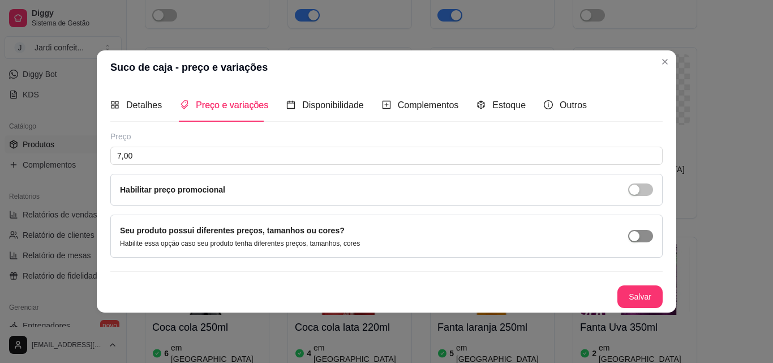
click at [635, 235] on div "button" at bounding box center [634, 236] width 10 height 10
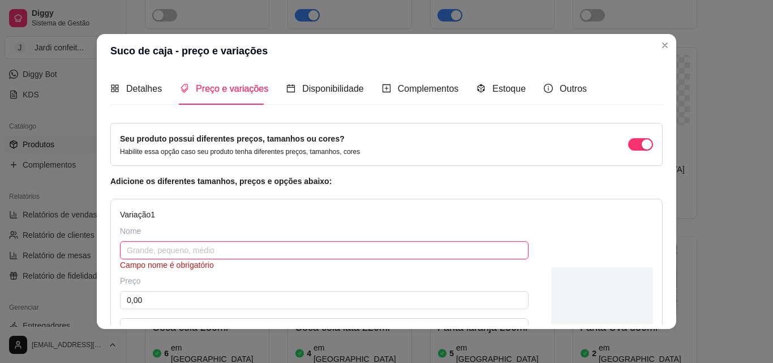
click at [338, 252] on input "text" at bounding box center [324, 250] width 409 height 18
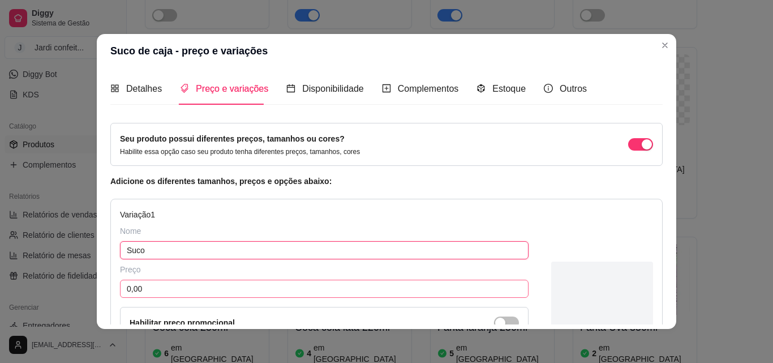
type input "Suco"
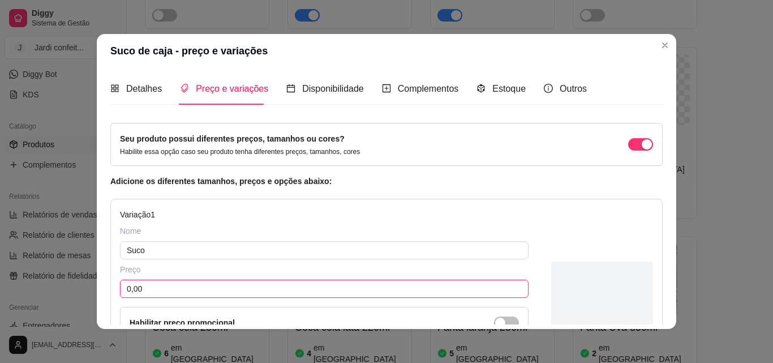
click at [347, 293] on input "0,00" at bounding box center [324, 289] width 409 height 18
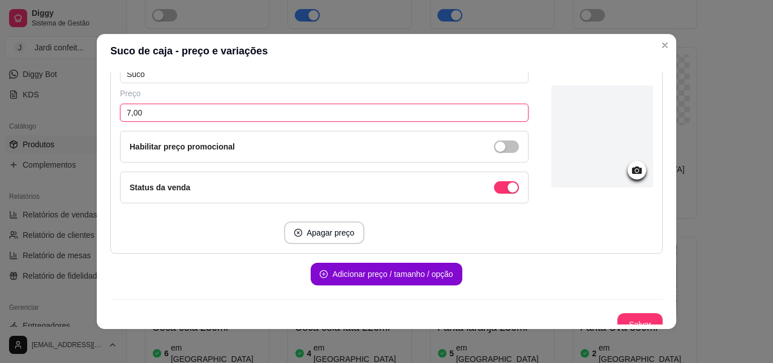
scroll to position [187, 0]
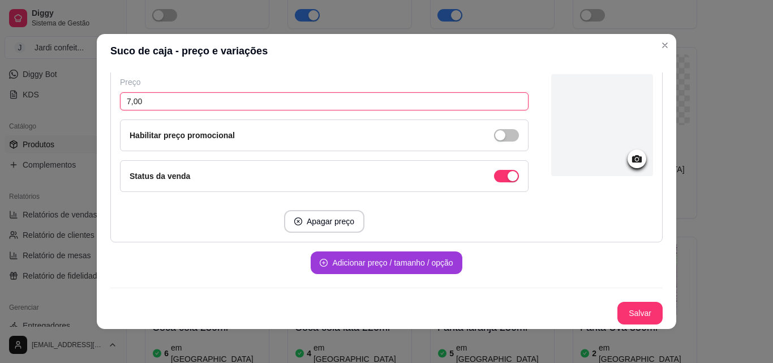
type input "7,00"
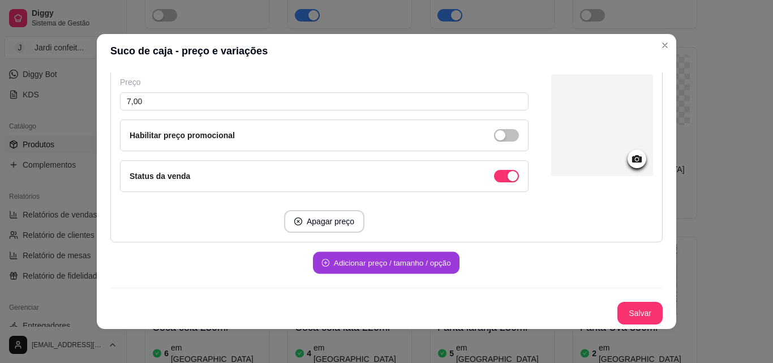
click at [359, 267] on button "Adicionar preço / tamanho / opção" at bounding box center [386, 263] width 147 height 22
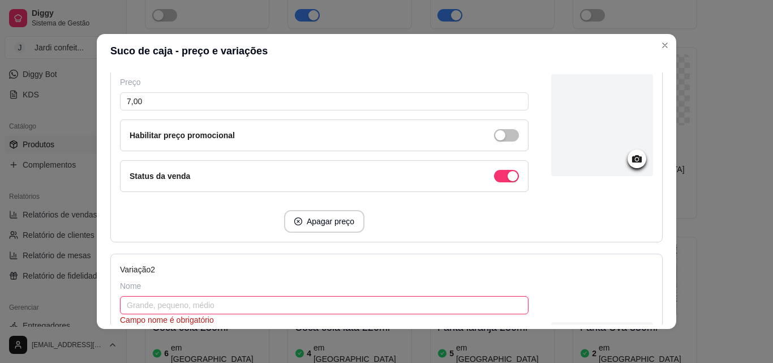
click at [208, 304] on input "text" at bounding box center [324, 305] width 409 height 18
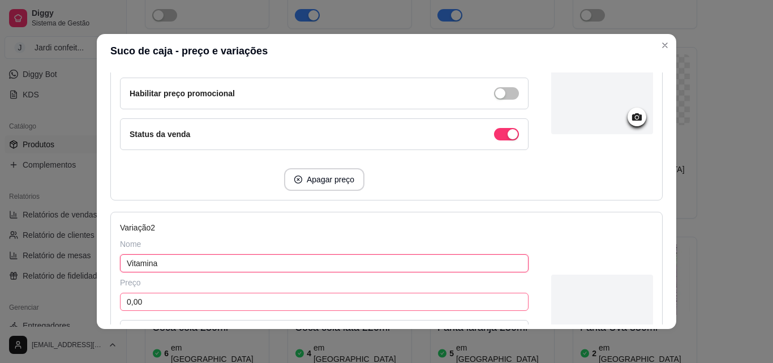
scroll to position [300, 0]
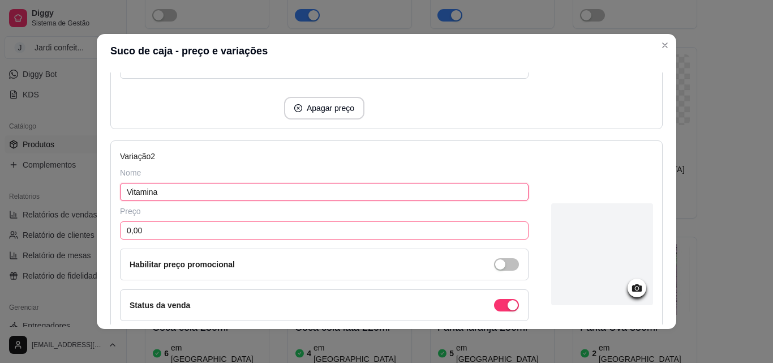
type input "Vitamina"
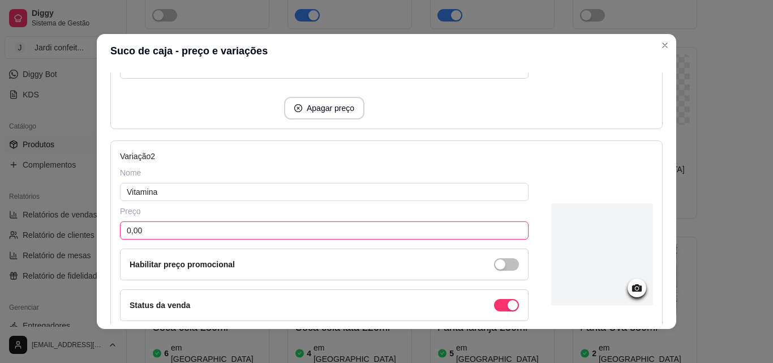
click at [230, 226] on input "0,00" at bounding box center [324, 230] width 409 height 18
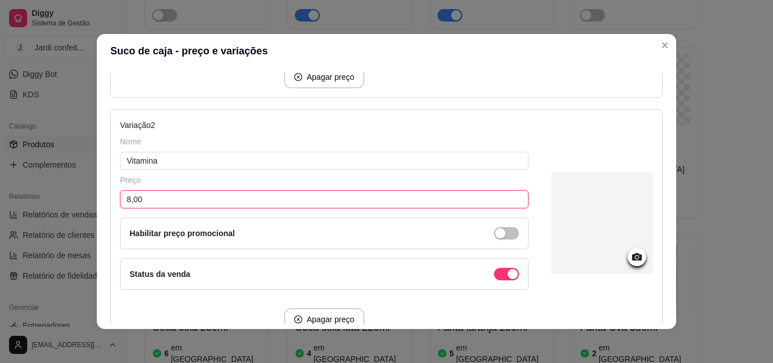
scroll to position [429, 0]
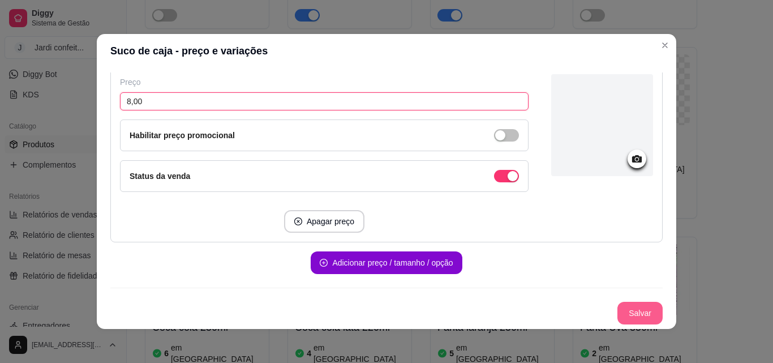
type input "8,00"
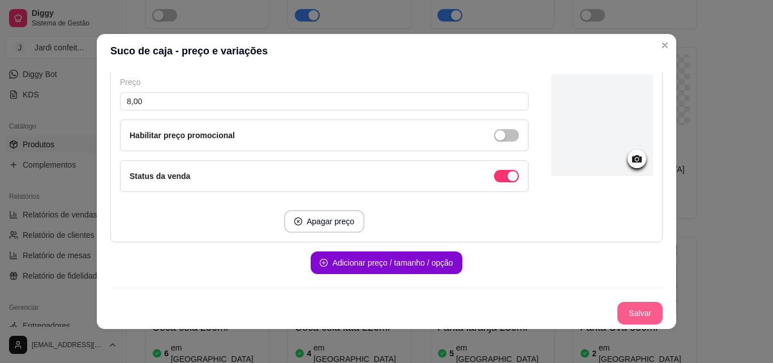
click at [630, 313] on button "Salvar" at bounding box center [639, 313] width 45 height 23
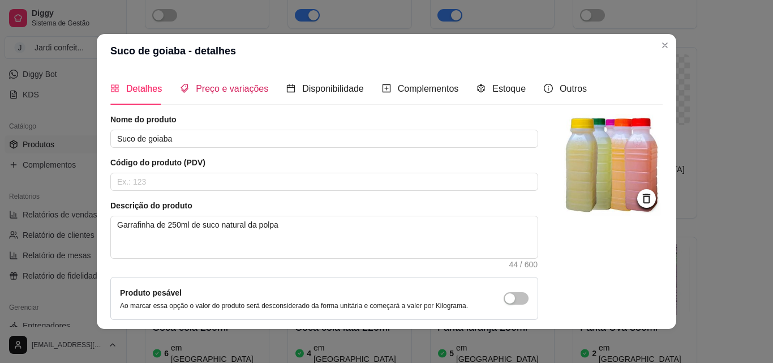
click at [240, 90] on span "Preço e variações" at bounding box center [232, 89] width 72 height 10
click at [240, 90] on div "Preço e variações" at bounding box center [224, 88] width 88 height 32
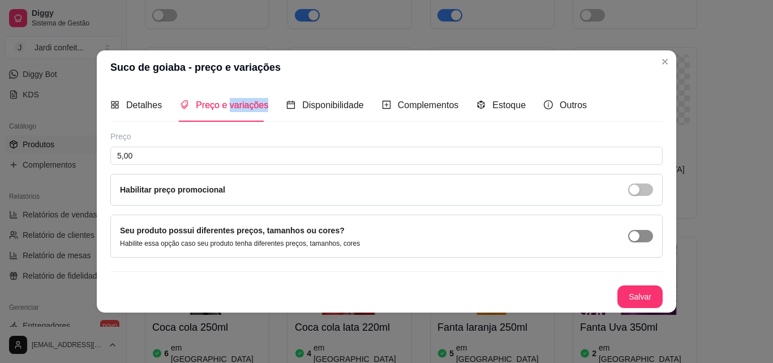
click at [649, 231] on span "button" at bounding box center [640, 236] width 25 height 12
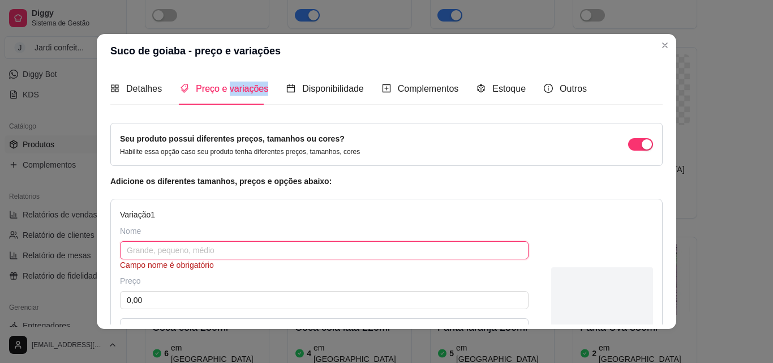
click at [264, 244] on input "text" at bounding box center [324, 250] width 409 height 18
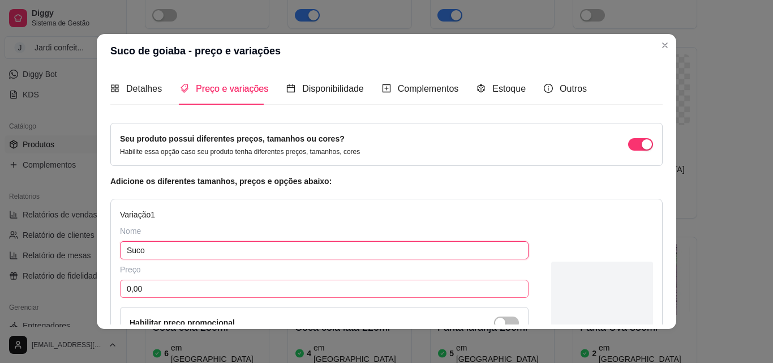
type input "Suco"
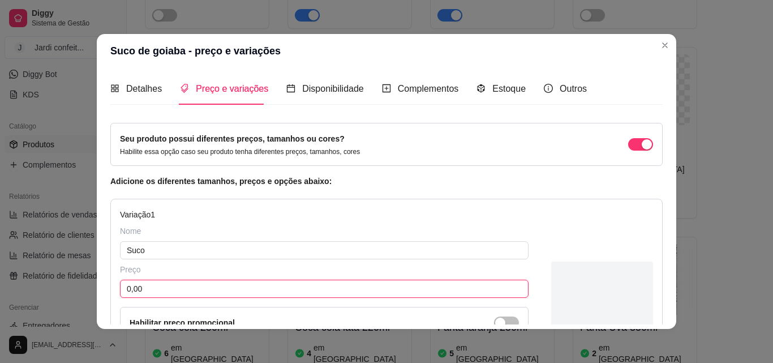
click at [236, 291] on input "0,00" at bounding box center [324, 289] width 409 height 18
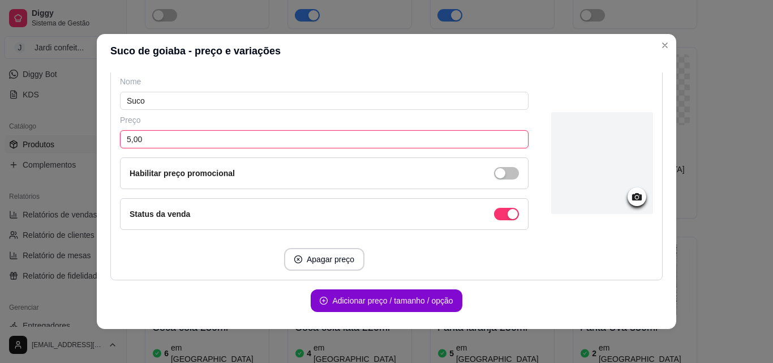
scroll to position [187, 0]
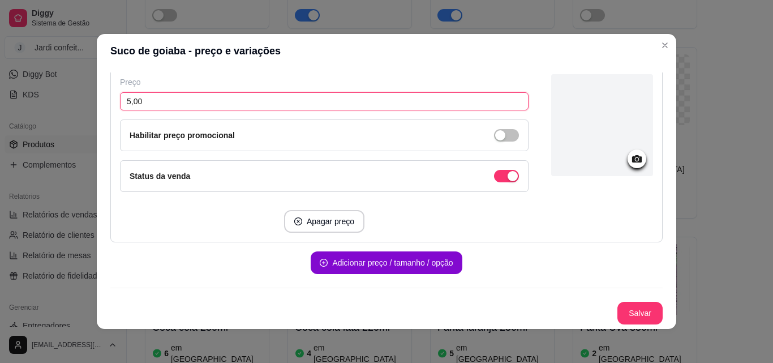
type input "5,00"
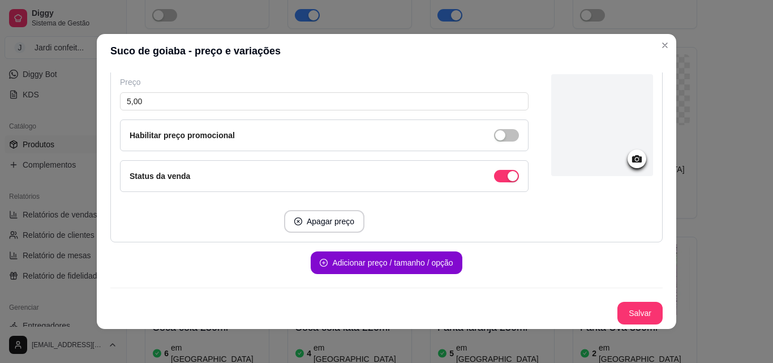
click at [366, 281] on div "Seu produto possui diferentes preços, tamanhos ou cores? Habilite essa opção ca…" at bounding box center [386, 129] width 552 height 389
click at [367, 255] on button "Adicionar preço / tamanho / opção" at bounding box center [386, 262] width 151 height 23
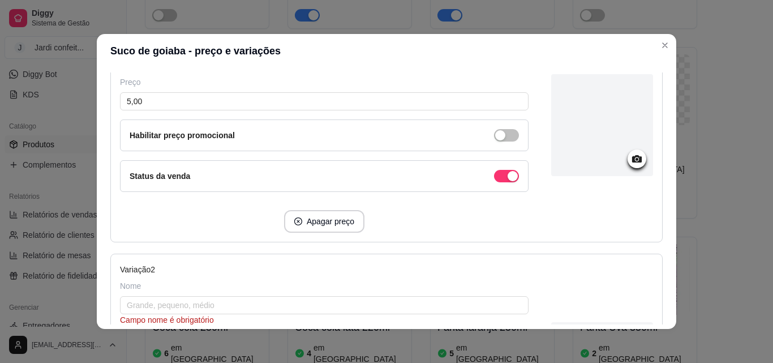
scroll to position [300, 0]
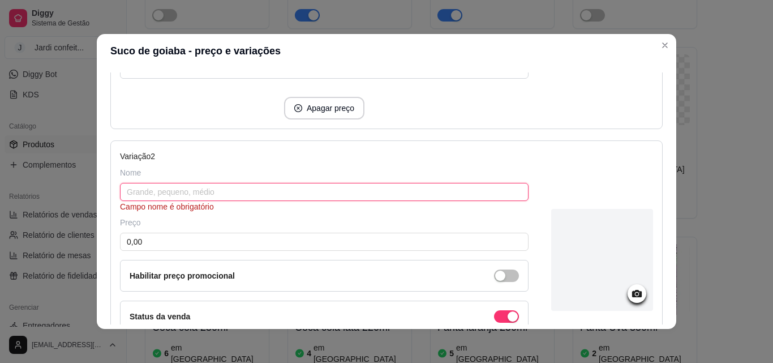
click at [256, 201] on input "text" at bounding box center [324, 192] width 409 height 18
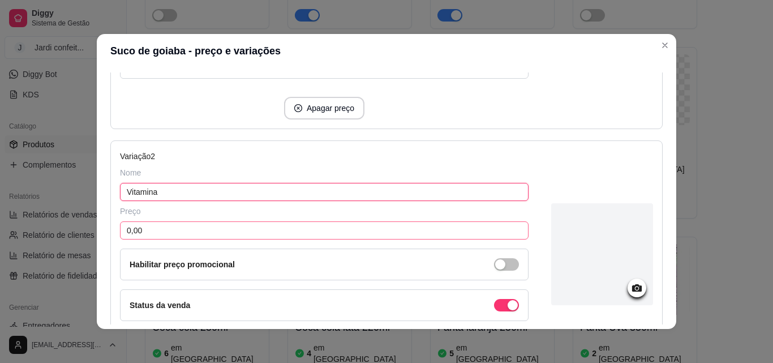
type input "Vitamina"
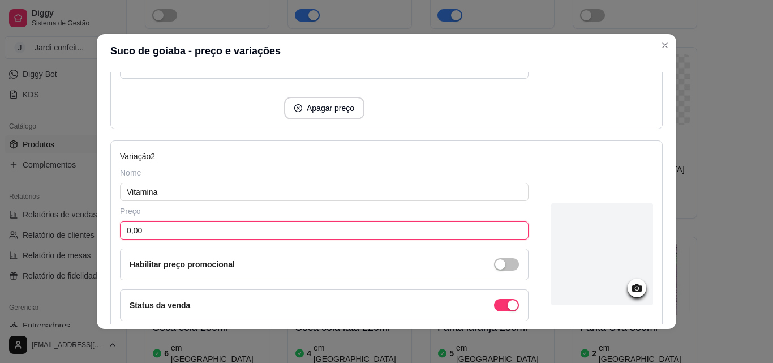
click at [258, 223] on input "0,00" at bounding box center [324, 230] width 409 height 18
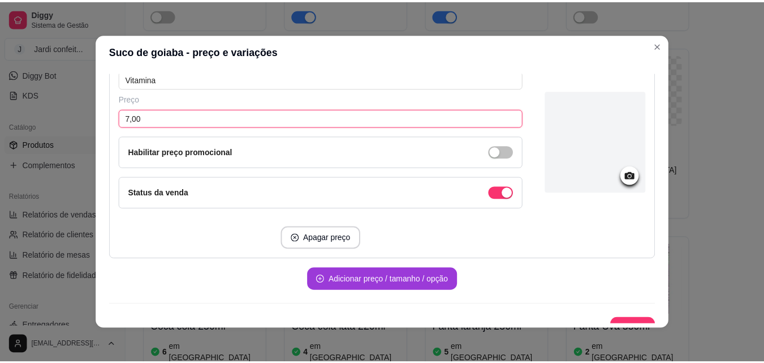
scroll to position [429, 0]
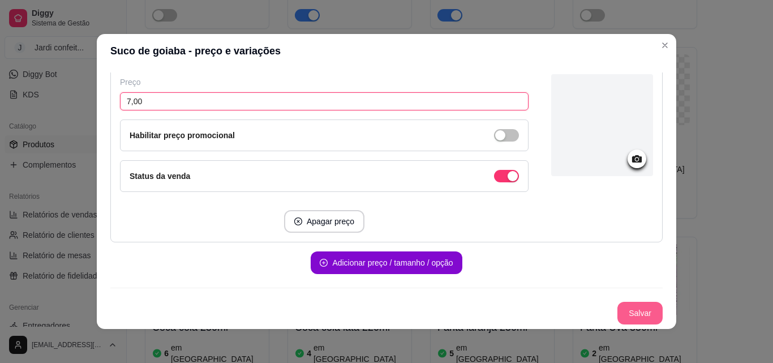
type input "7,00"
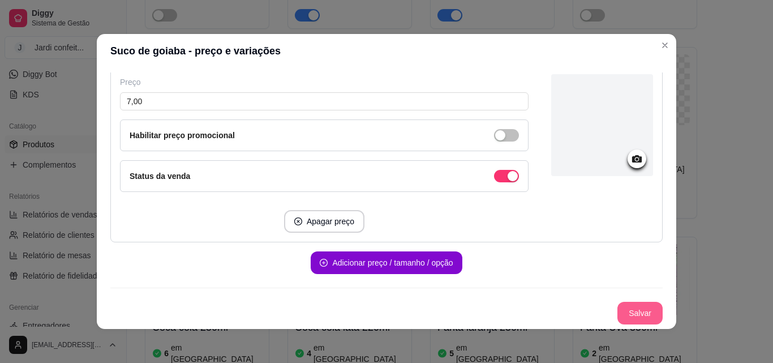
click at [630, 310] on button "Salvar" at bounding box center [639, 313] width 45 height 23
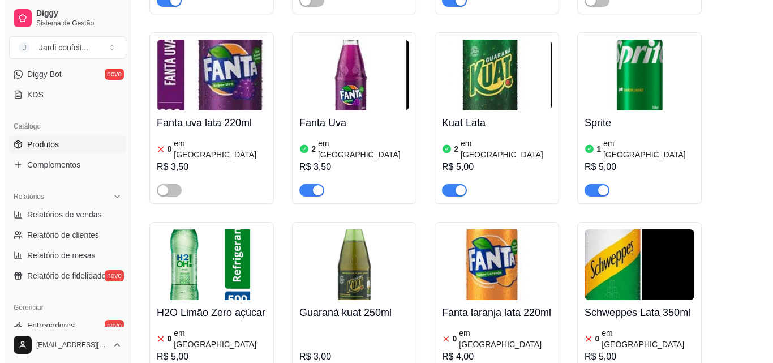
scroll to position [21329, 0]
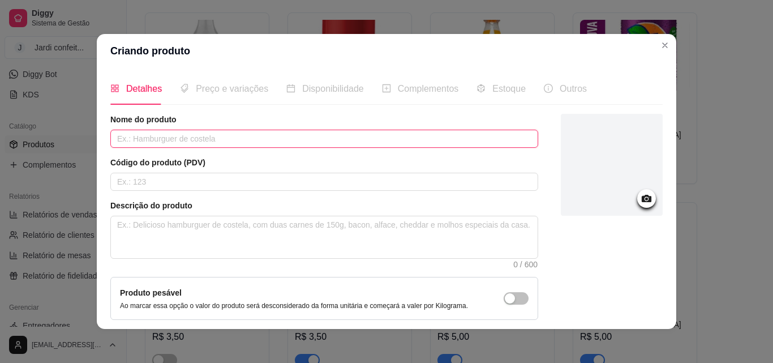
click at [246, 132] on input "text" at bounding box center [324, 139] width 428 height 18
type input "t"
type input "Trident Spearmint"
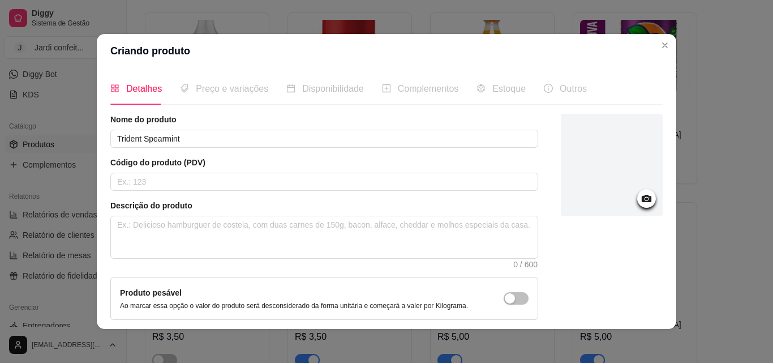
click at [605, 173] on div at bounding box center [612, 165] width 102 height 102
click at [594, 166] on div at bounding box center [612, 165] width 102 height 102
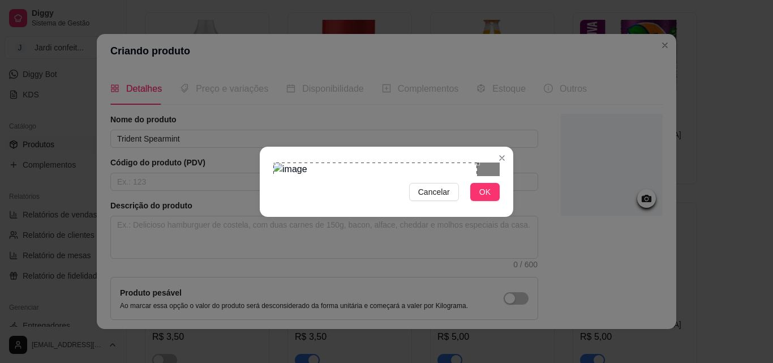
click at [410, 194] on div "Use the arrow keys to move the crop selection area" at bounding box center [375, 219] width 204 height 115
click at [488, 205] on div "Cancelar OK" at bounding box center [386, 182] width 253 height 48
click at [487, 198] on span "OK" at bounding box center [484, 192] width 11 height 12
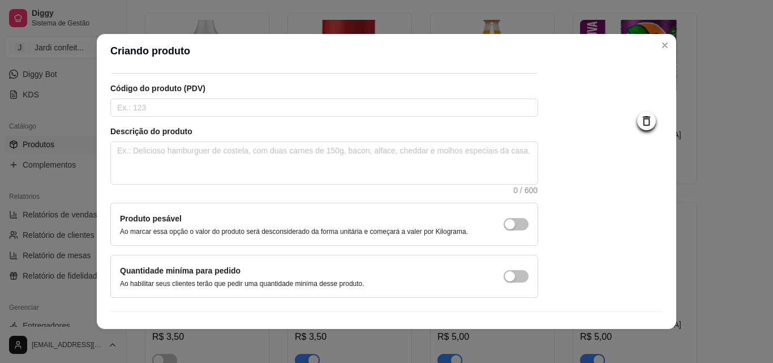
scroll to position [98, 0]
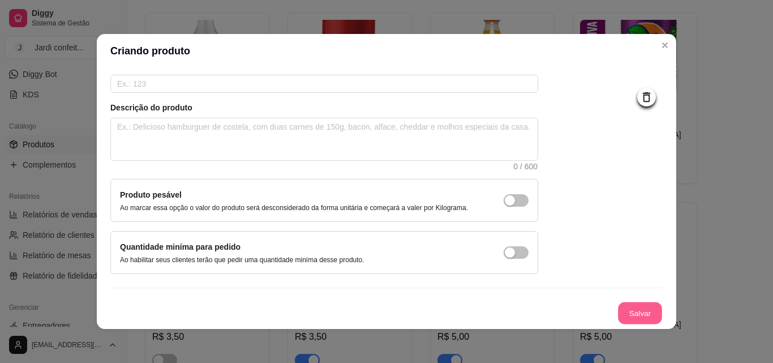
click at [642, 318] on button "Salvar" at bounding box center [640, 313] width 44 height 22
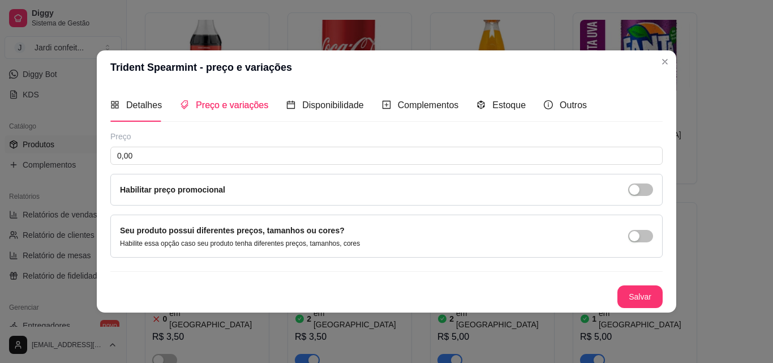
scroll to position [0, 0]
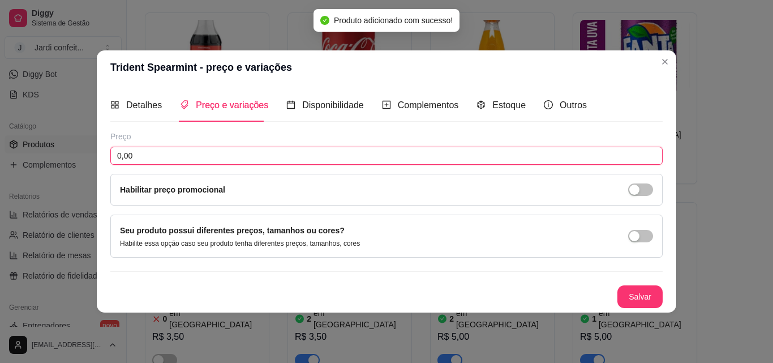
click at [207, 155] on input "0,00" at bounding box center [386, 156] width 552 height 18
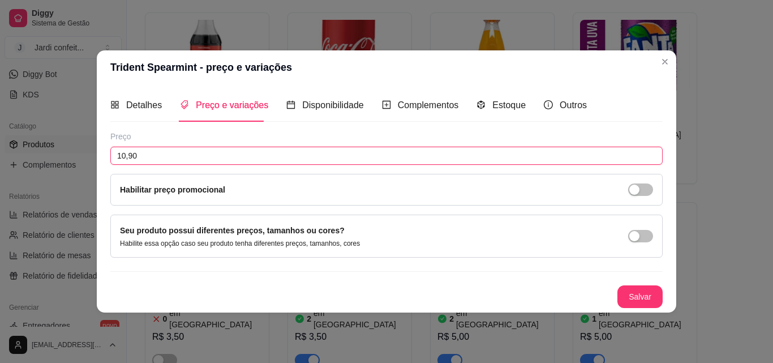
type input "10,90"
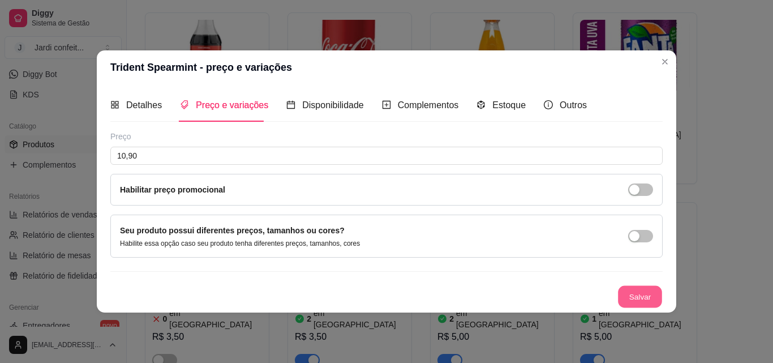
click at [651, 298] on button "Salvar" at bounding box center [640, 296] width 44 height 22
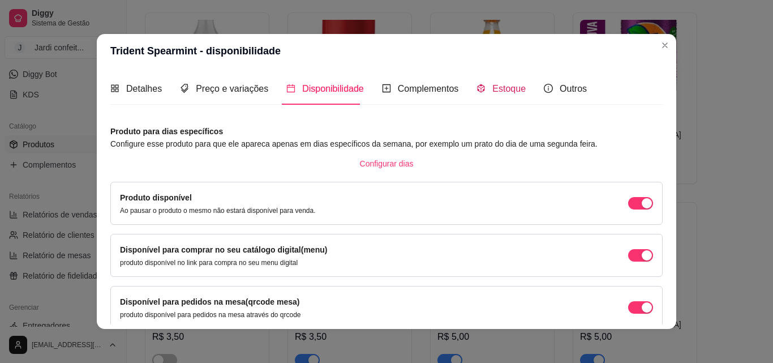
click at [502, 93] on span "Estoque" at bounding box center [508, 89] width 33 height 10
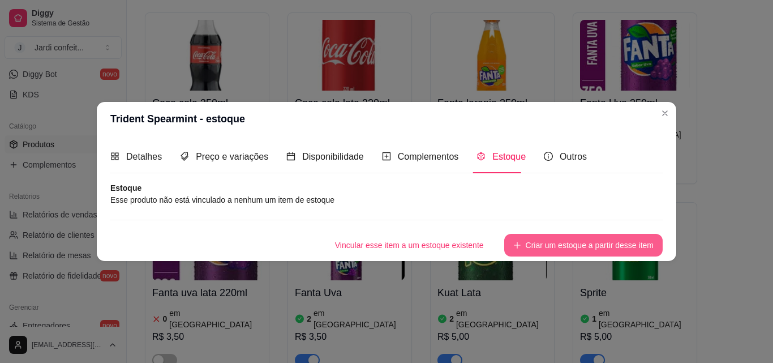
click at [599, 250] on button "Criar um estoque a partir desse item" at bounding box center [583, 245] width 158 height 23
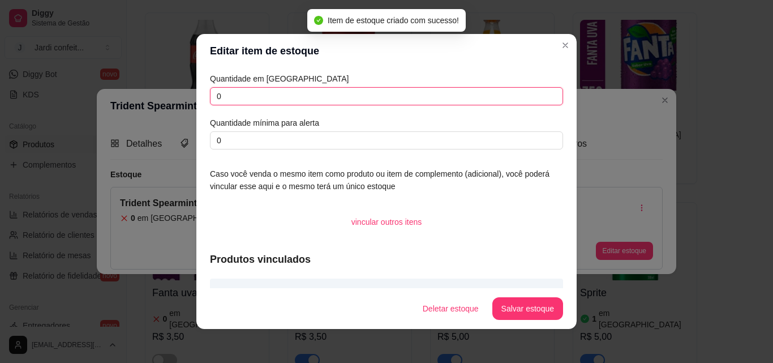
click at [257, 100] on input "0" at bounding box center [386, 96] width 353 height 18
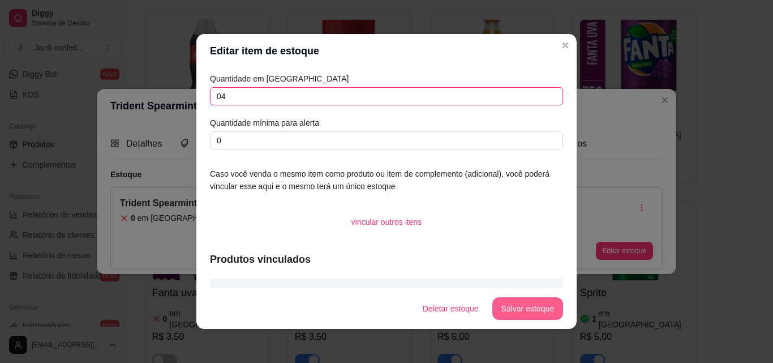
type input "04"
click at [523, 308] on button "Salvar estoque" at bounding box center [527, 308] width 71 height 23
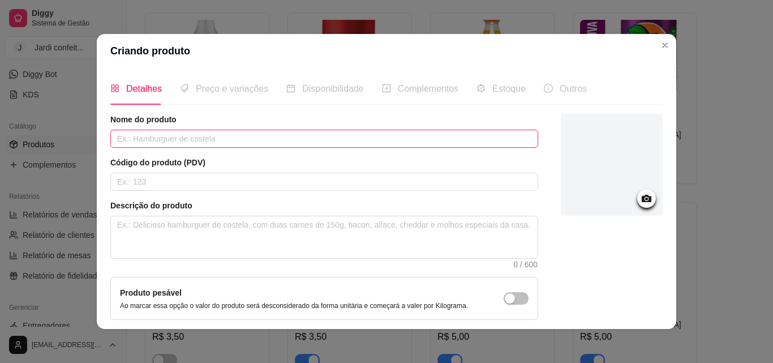
click at [478, 141] on input "text" at bounding box center [324, 139] width 428 height 18
type input "Trindet Peppermint"
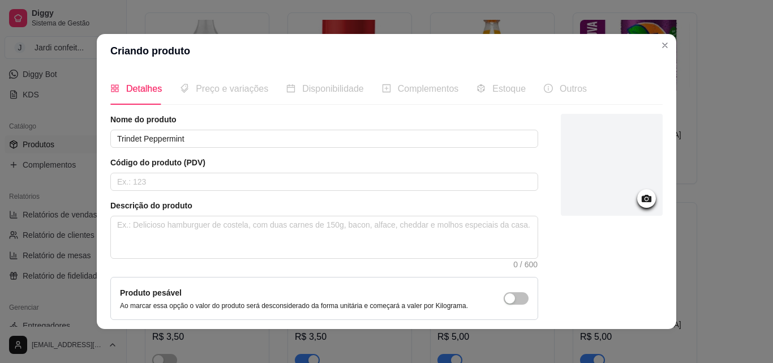
click at [624, 156] on div at bounding box center [612, 165] width 102 height 102
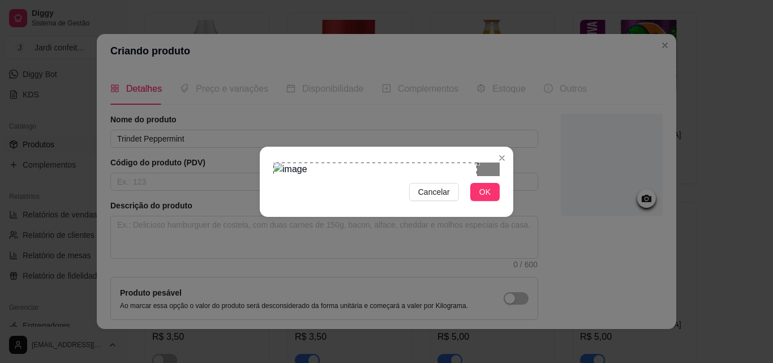
click at [362, 195] on div "Use the arrow keys to move the crop selection area" at bounding box center [375, 219] width 204 height 115
click at [507, 205] on div "Cancelar OK" at bounding box center [386, 182] width 253 height 48
click at [491, 201] on button "OK" at bounding box center [484, 192] width 29 height 18
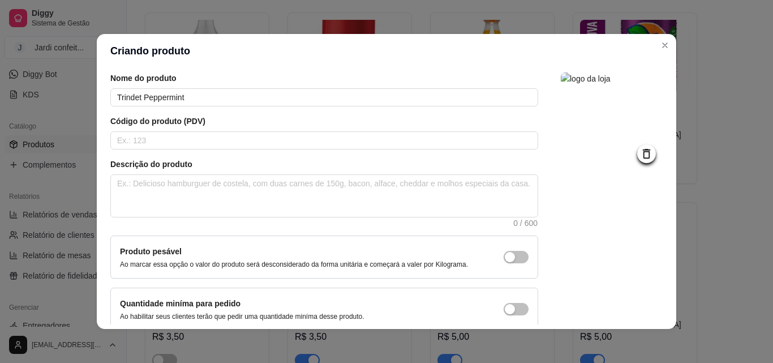
scroll to position [98, 0]
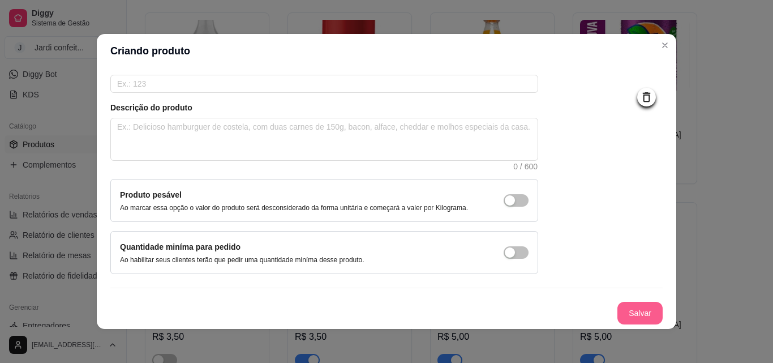
click at [635, 311] on button "Salvar" at bounding box center [639, 313] width 45 height 23
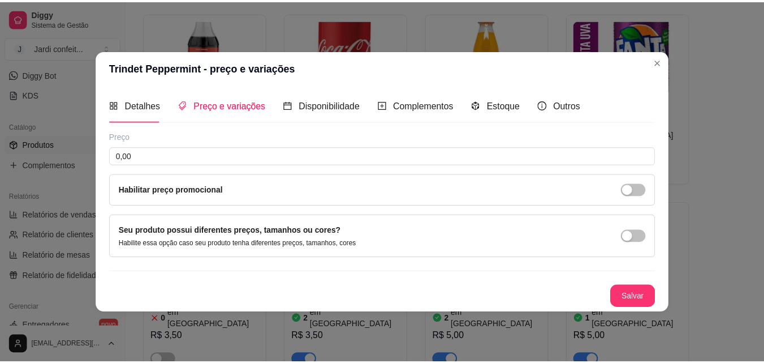
scroll to position [0, 0]
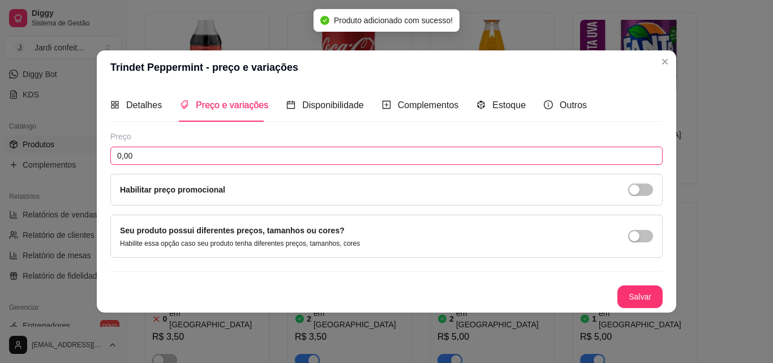
click at [419, 160] on input "0,00" at bounding box center [386, 156] width 552 height 18
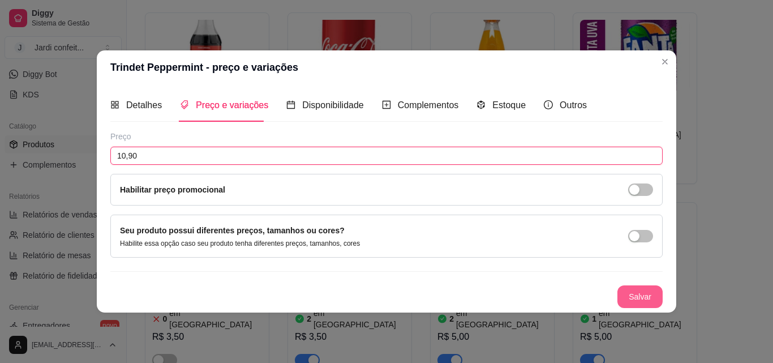
type input "10,90"
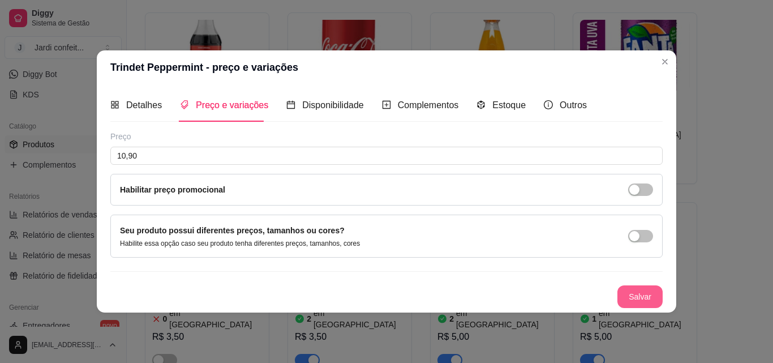
click at [655, 289] on button "Salvar" at bounding box center [639, 296] width 45 height 23
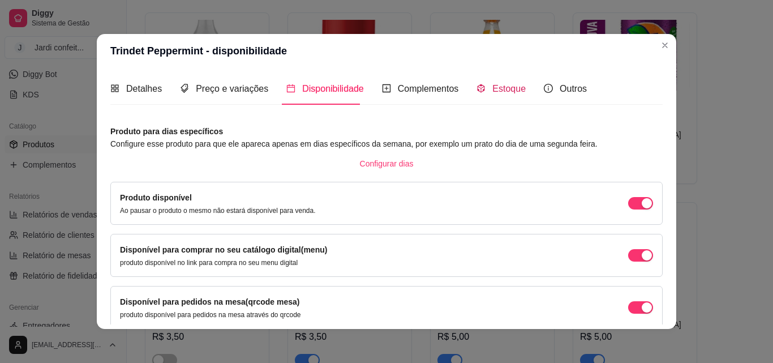
click at [504, 89] on span "Estoque" at bounding box center [508, 89] width 33 height 10
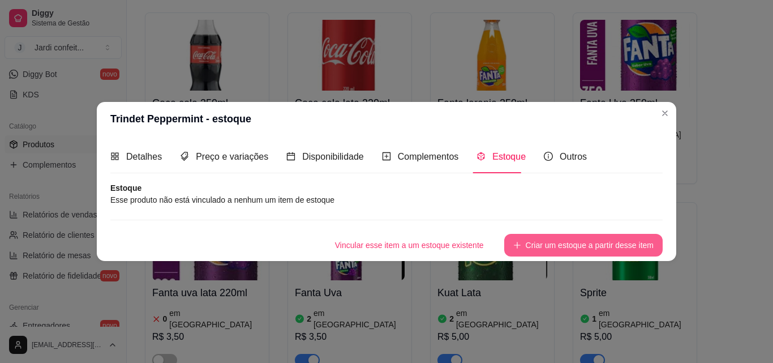
click at [618, 243] on button "Criar um estoque a partir desse item" at bounding box center [583, 245] width 158 height 23
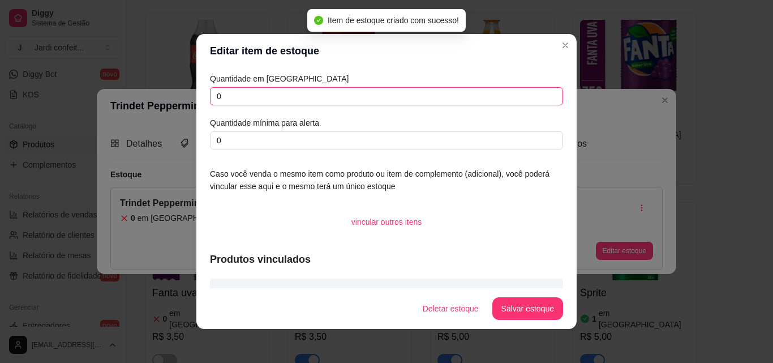
click at [323, 96] on input "0" at bounding box center [386, 96] width 353 height 18
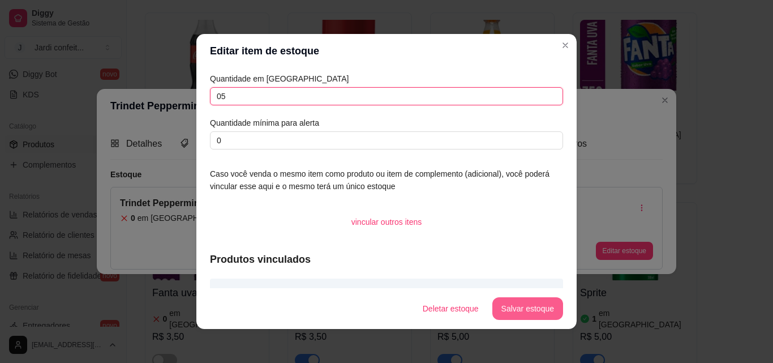
type input "05"
click at [529, 299] on button "Salvar estoque" at bounding box center [527, 308] width 71 height 23
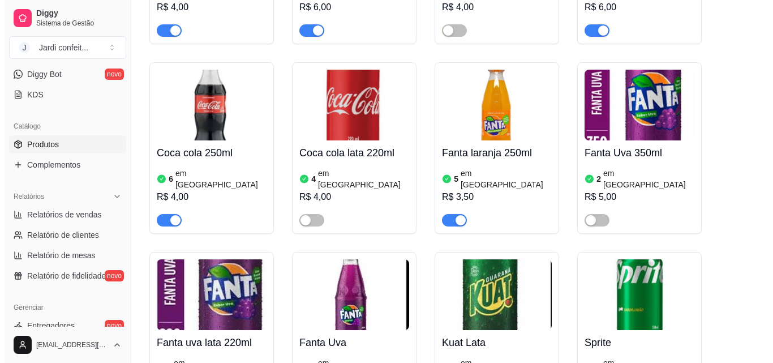
scroll to position [21272, 0]
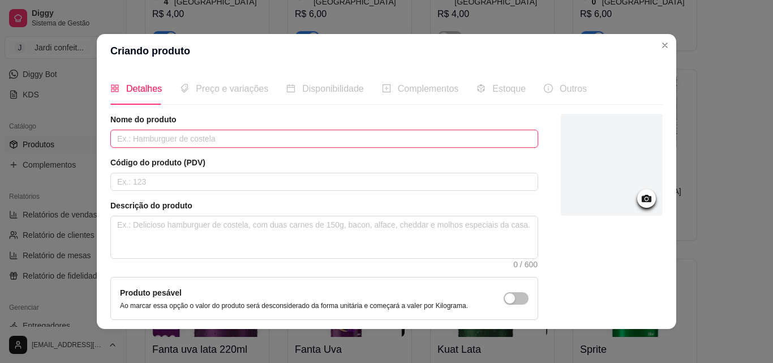
click at [390, 134] on input "text" at bounding box center [324, 139] width 428 height 18
type input "Trident Melancia Mint"
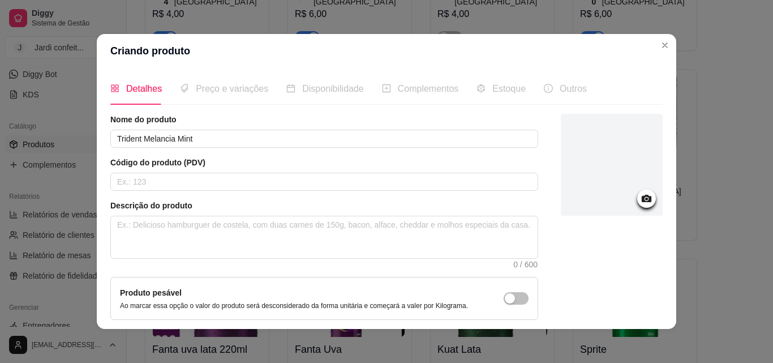
click at [579, 162] on div at bounding box center [612, 165] width 102 height 102
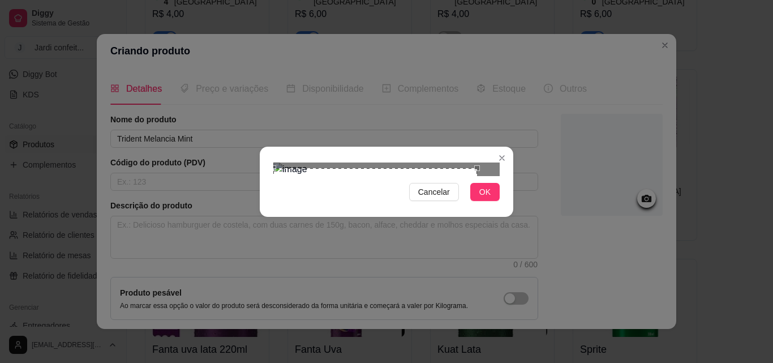
click at [399, 192] on div "Use the arrow keys to move the crop selection area" at bounding box center [375, 225] width 204 height 115
click at [454, 176] on div at bounding box center [386, 169] width 226 height 14
click at [492, 201] on button "OK" at bounding box center [484, 192] width 29 height 18
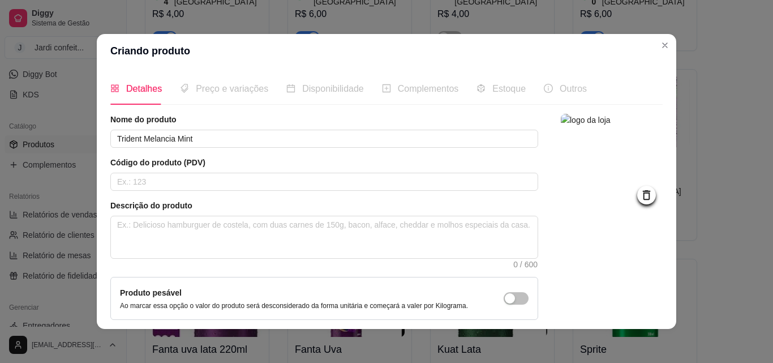
scroll to position [55, 0]
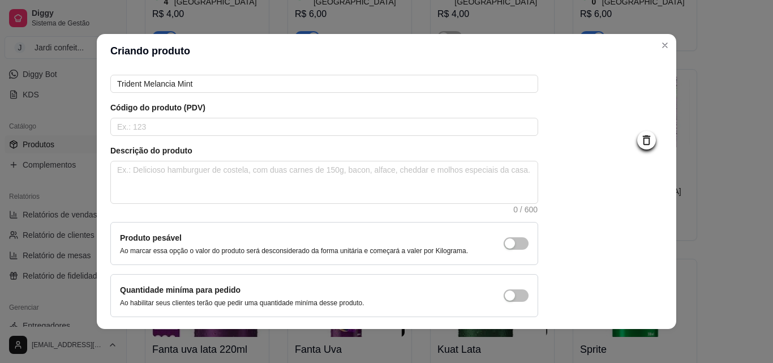
click at [634, 345] on button "Salvar" at bounding box center [639, 356] width 45 height 23
click at [631, 345] on button "Salvar" at bounding box center [639, 356] width 45 height 23
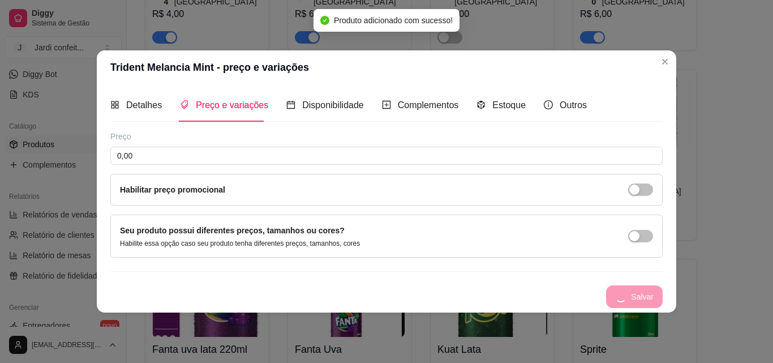
scroll to position [0, 0]
click at [504, 102] on span "Estoque" at bounding box center [508, 105] width 33 height 10
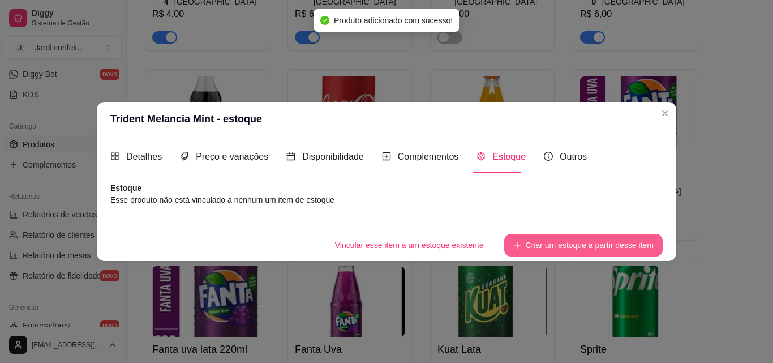
click at [604, 243] on button "Criar um estoque a partir desse item" at bounding box center [583, 245] width 158 height 23
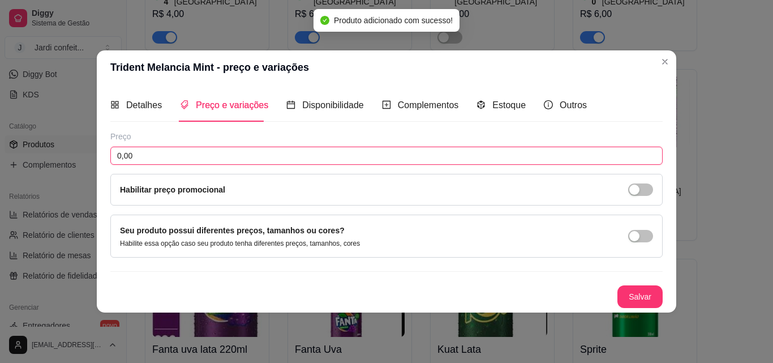
click at [339, 154] on input "0,00" at bounding box center [386, 156] width 552 height 18
click at [186, 157] on input "1,09" at bounding box center [386, 156] width 552 height 18
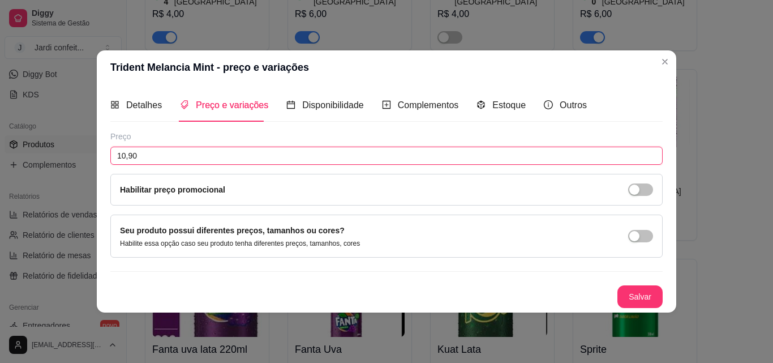
type input "10,90"
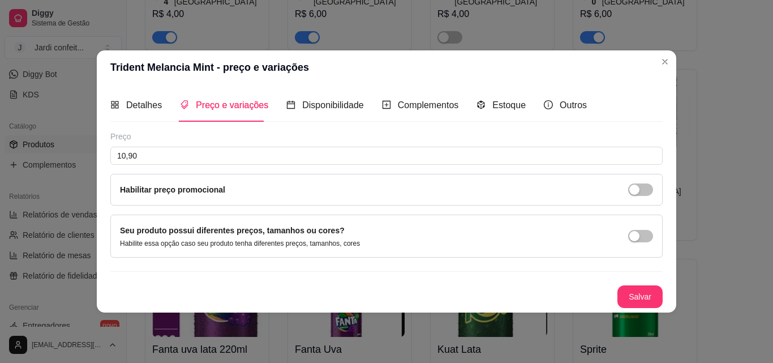
click at [617, 291] on div "Salvar" at bounding box center [386, 296] width 552 height 23
click at [626, 292] on button "Salvar" at bounding box center [639, 296] width 45 height 23
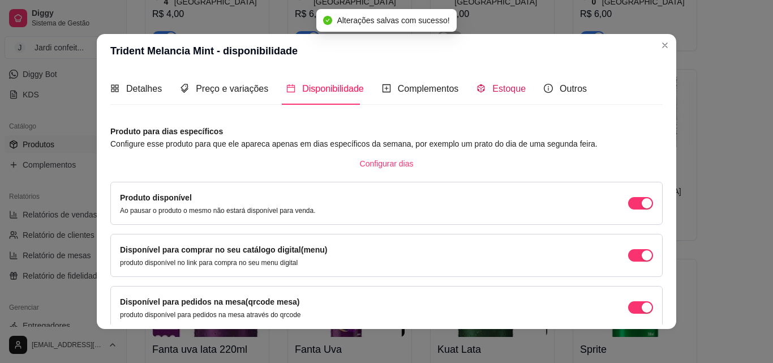
click at [506, 93] on span "Estoque" at bounding box center [508, 89] width 33 height 10
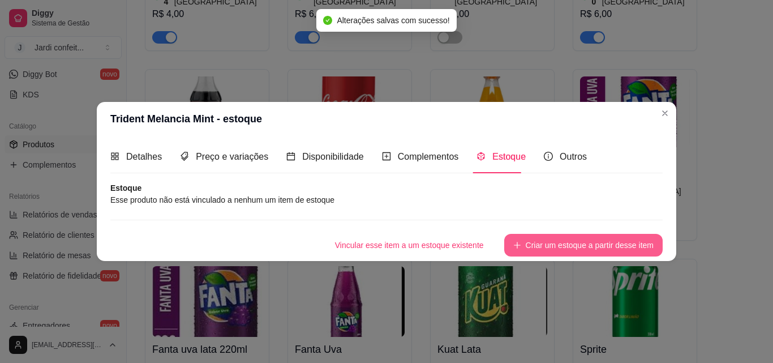
click at [635, 244] on button "Criar um estoque a partir desse item" at bounding box center [583, 245] width 158 height 23
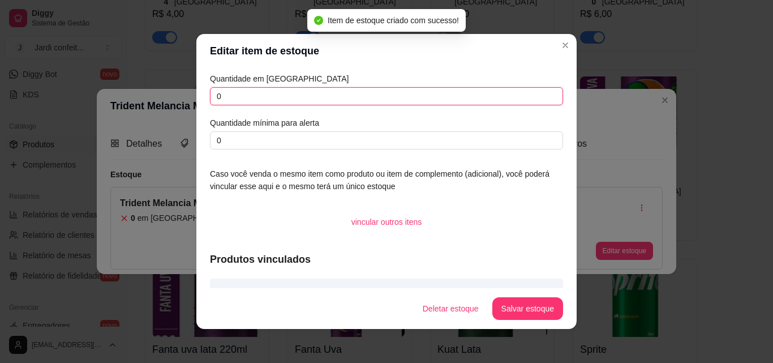
click at [248, 91] on input "0" at bounding box center [386, 96] width 353 height 18
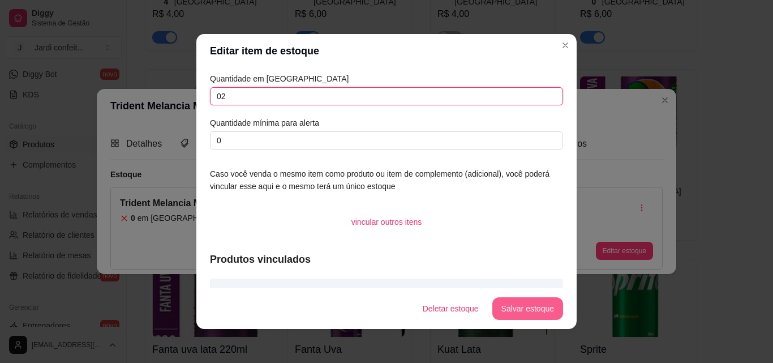
type input "02"
click at [547, 304] on button "Salvar estoque" at bounding box center [527, 308] width 71 height 23
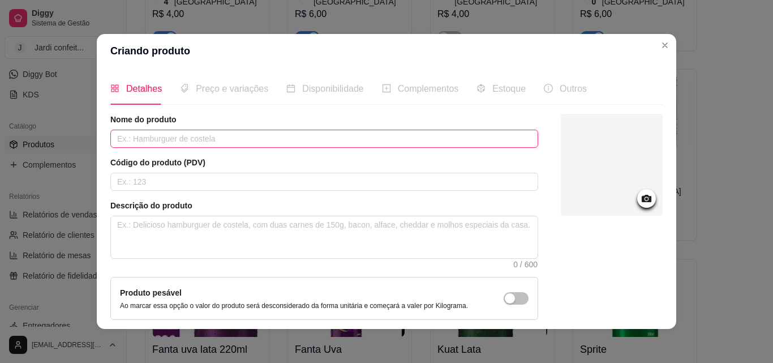
click at [379, 134] on input "text" at bounding box center [324, 139] width 428 height 18
type input "Trident Morango Lime"
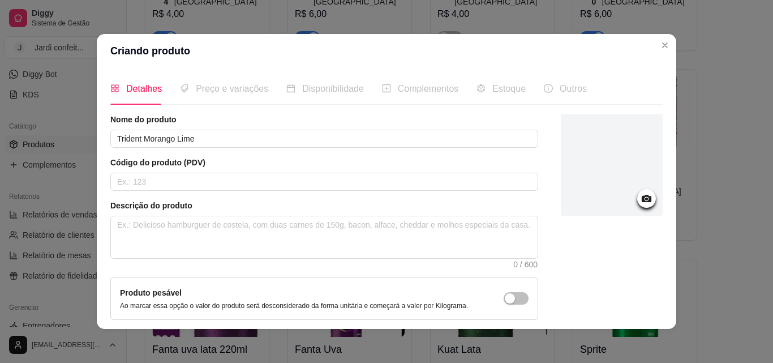
click at [616, 167] on div at bounding box center [612, 165] width 102 height 102
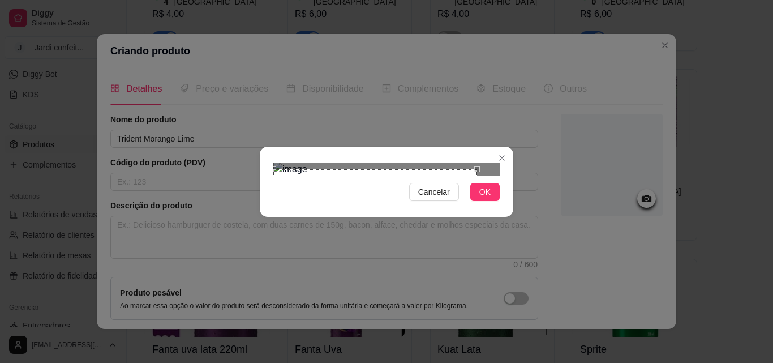
click at [393, 220] on div "Use the arrow keys to move the crop selection area" at bounding box center [375, 226] width 204 height 115
click at [480, 286] on div "Use the arrow keys to move the south east drag handle to change the crop select…" at bounding box center [480, 286] width 0 height 0
click at [449, 176] on div at bounding box center [386, 169] width 226 height 14
click at [485, 198] on span "OK" at bounding box center [484, 192] width 11 height 12
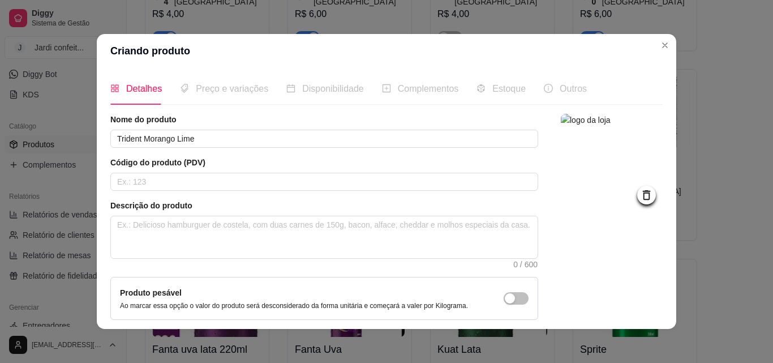
scroll to position [98, 0]
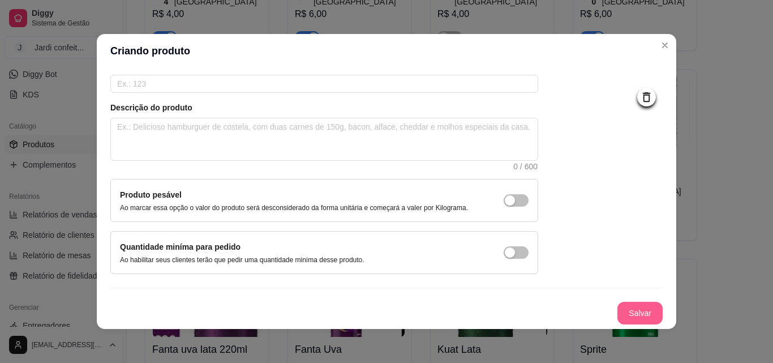
click at [617, 316] on button "Salvar" at bounding box center [639, 313] width 45 height 23
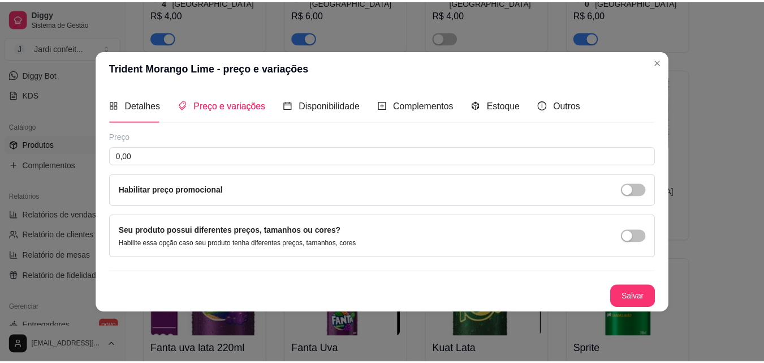
scroll to position [0, 0]
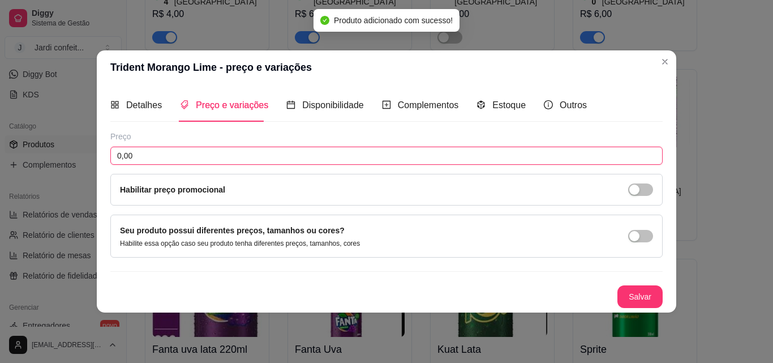
click at [348, 156] on input "0,00" at bounding box center [386, 156] width 552 height 18
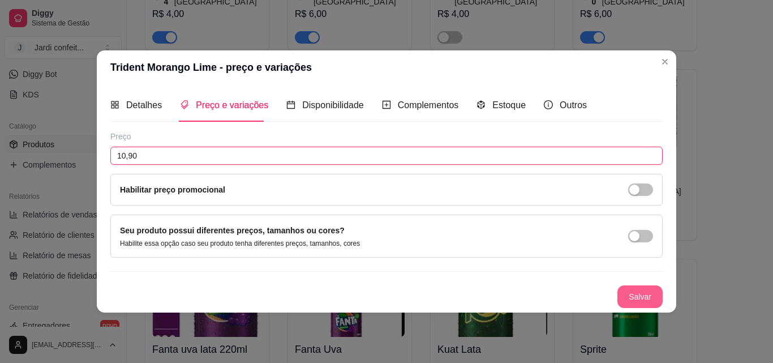
type input "10,90"
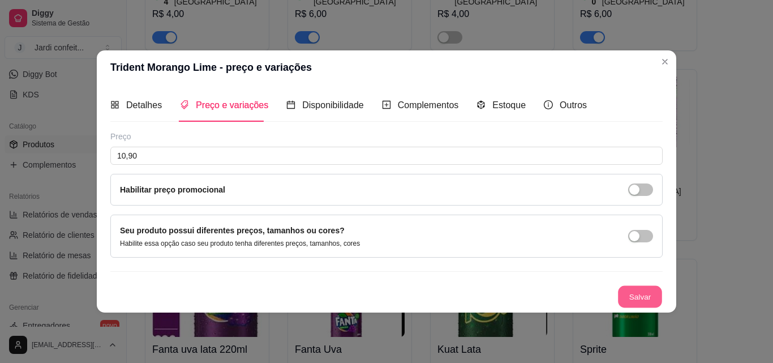
click at [652, 296] on button "Salvar" at bounding box center [640, 296] width 44 height 22
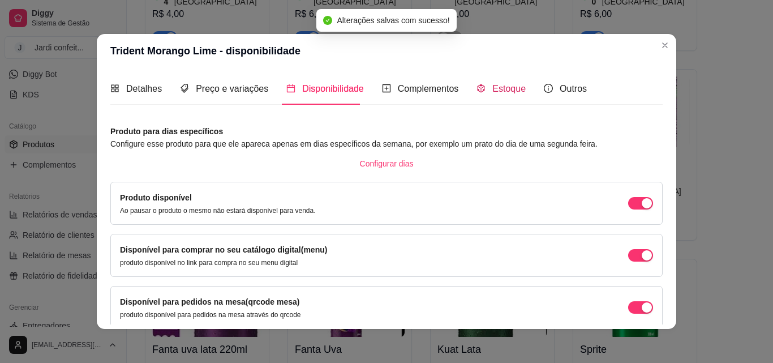
drag, startPoint x: 499, startPoint y: 92, endPoint x: 519, endPoint y: 79, distance: 23.7
click at [498, 92] on span "Estoque" at bounding box center [508, 89] width 33 height 10
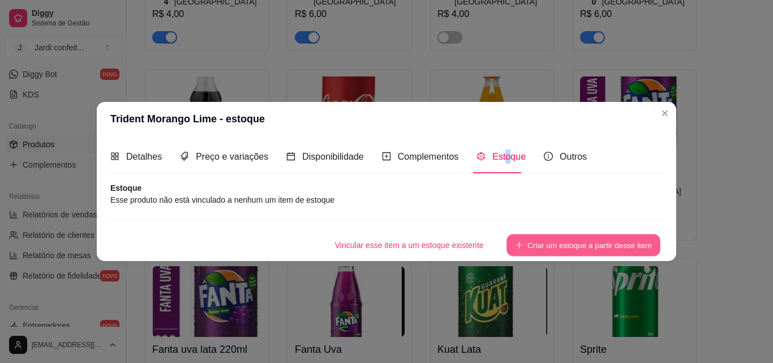
click at [593, 245] on button "Criar um estoque a partir desse item" at bounding box center [583, 245] width 154 height 22
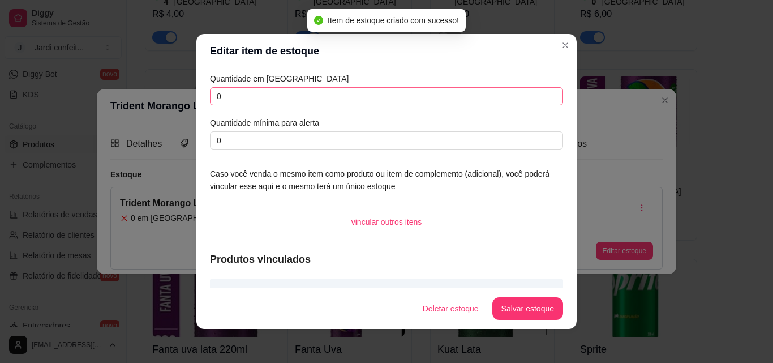
click at [257, 99] on input "0" at bounding box center [386, 96] width 353 height 18
type input "02"
click at [528, 302] on button "Salvar estoque" at bounding box center [527, 308] width 71 height 23
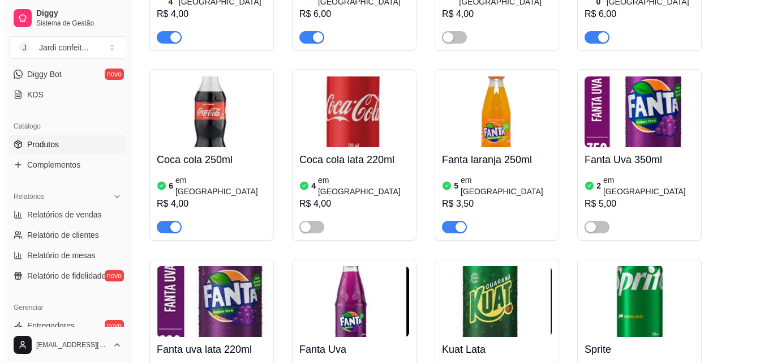
scroll to position [21781, 0]
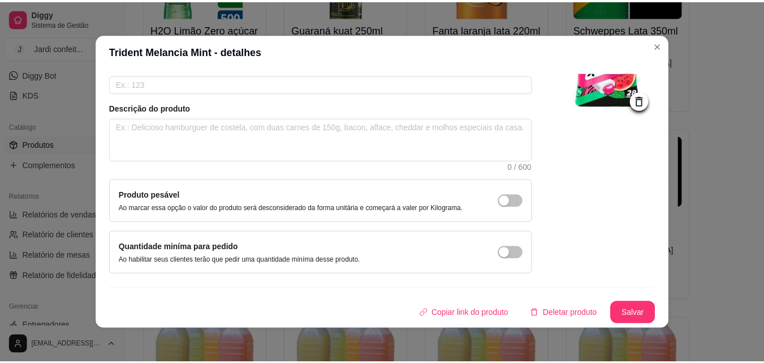
scroll to position [2, 0]
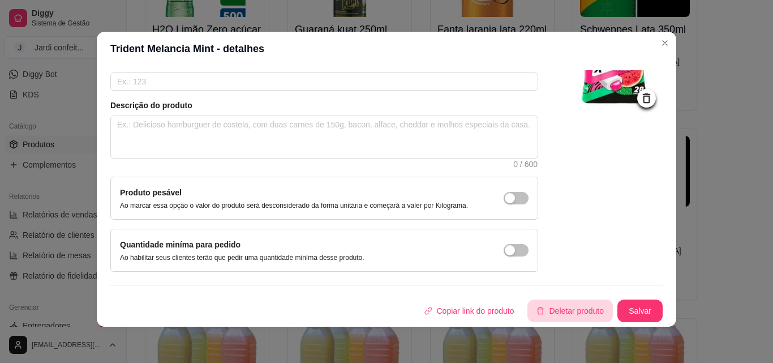
click at [564, 313] on button "Deletar produto" at bounding box center [569, 310] width 85 height 23
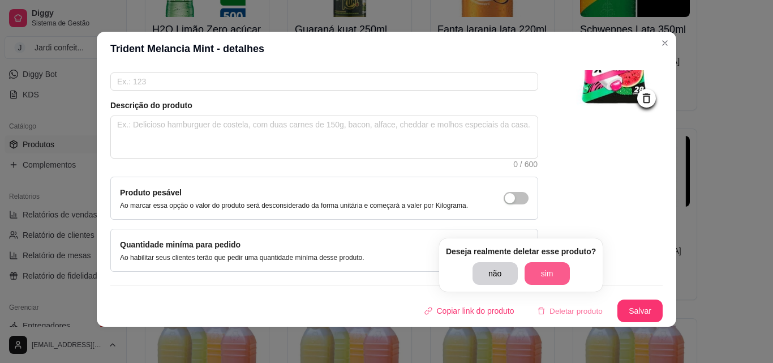
click at [545, 270] on button "sim" at bounding box center [546, 273] width 45 height 23
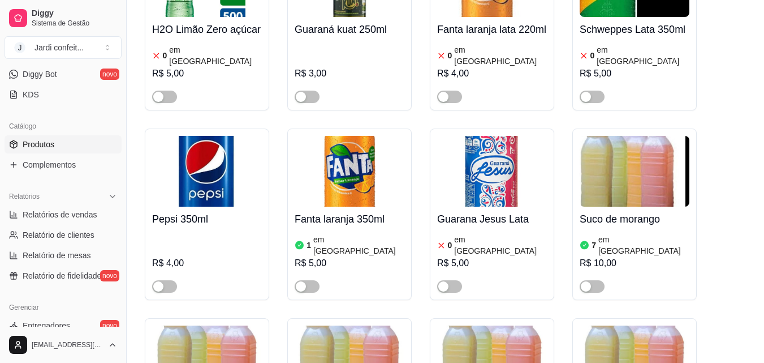
scroll to position [21668, 0]
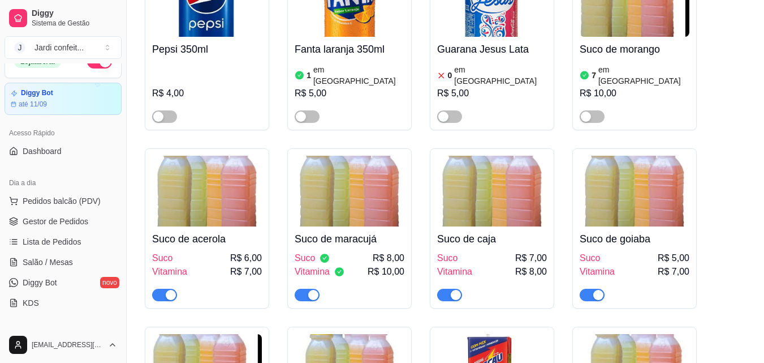
scroll to position [0, 0]
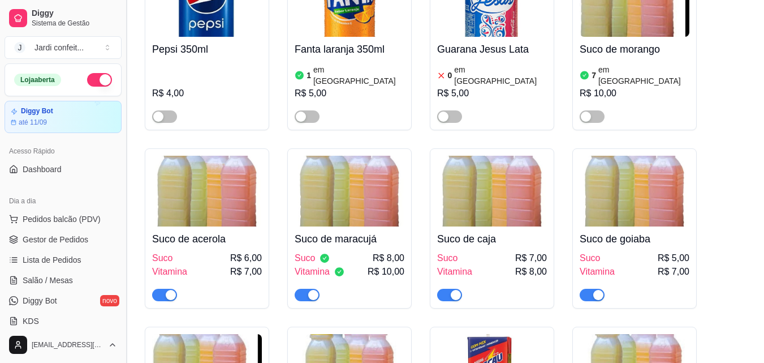
click at [123, 85] on button "Toggle Sidebar" at bounding box center [126, 181] width 9 height 363
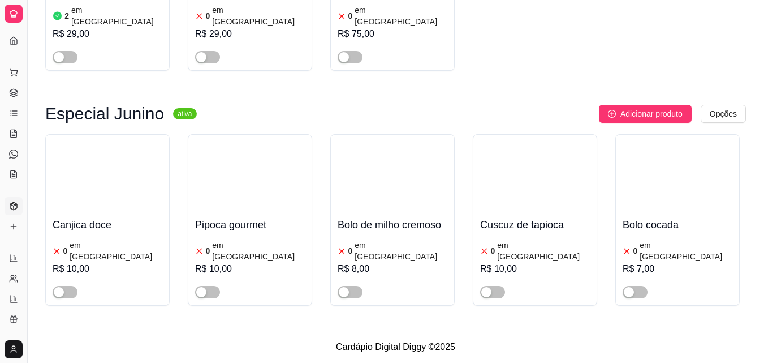
scroll to position [19971, 0]
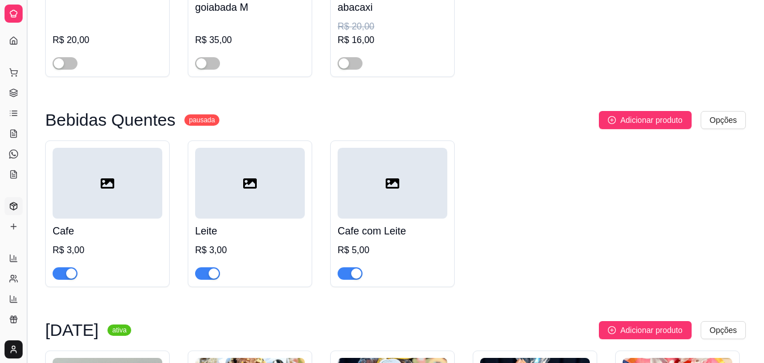
click at [28, 106] on button "Toggle Sidebar" at bounding box center [26, 181] width 9 height 363
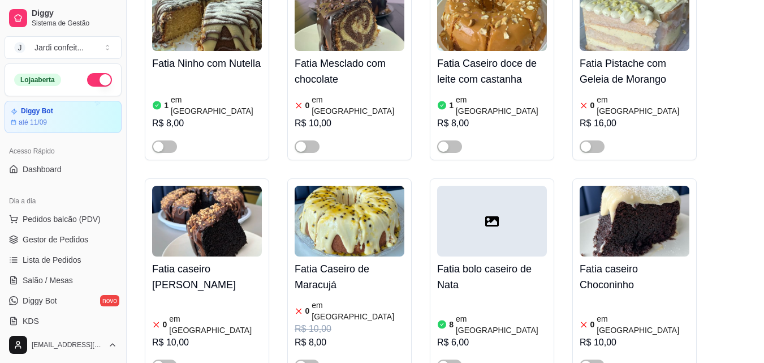
scroll to position [0, 0]
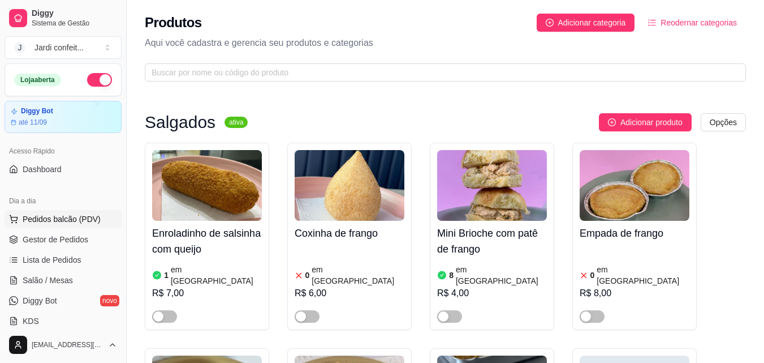
click at [94, 222] on span "Pedidos balcão (PDV)" at bounding box center [62, 218] width 78 height 11
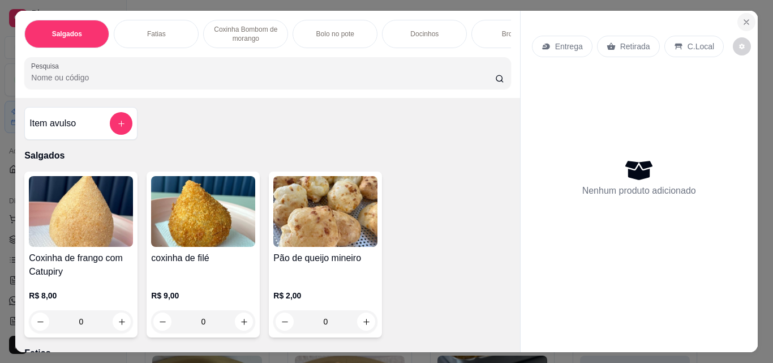
click at [745, 19] on icon "Close" at bounding box center [746, 22] width 9 height 9
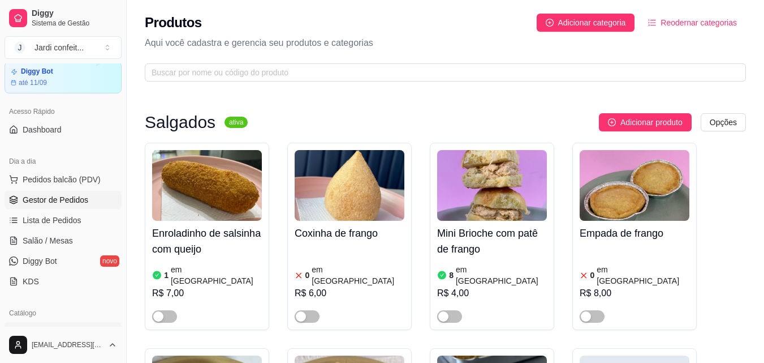
scroll to position [57, 0]
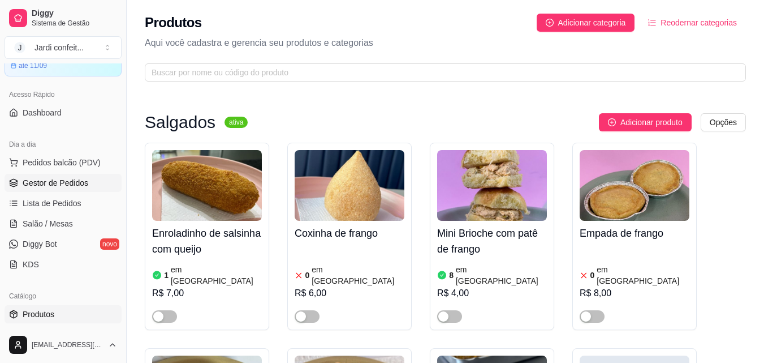
click at [82, 184] on span "Gestor de Pedidos" at bounding box center [56, 182] width 66 height 11
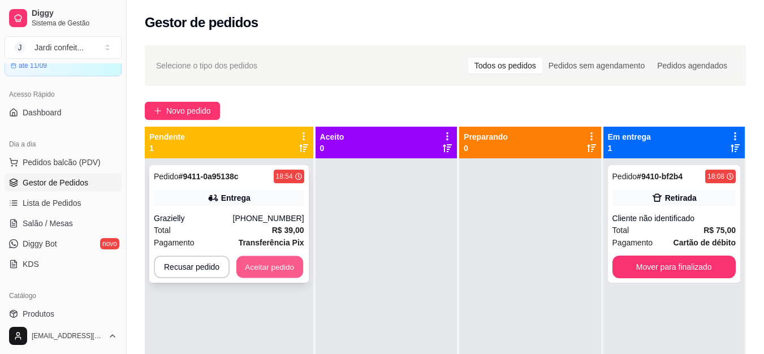
click at [285, 272] on button "Aceitar pedido" at bounding box center [270, 267] width 67 height 22
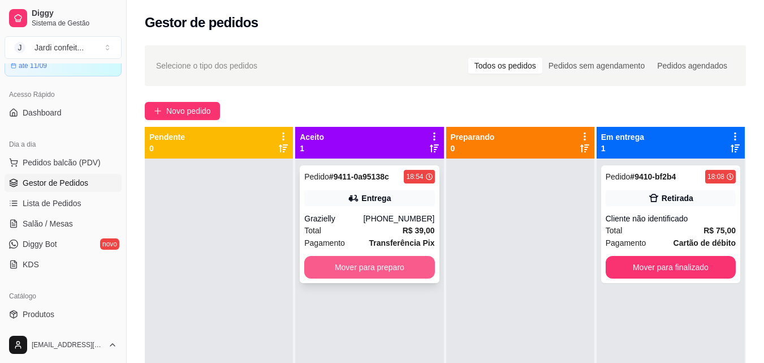
click at [337, 270] on button "Mover para preparo" at bounding box center [369, 267] width 130 height 23
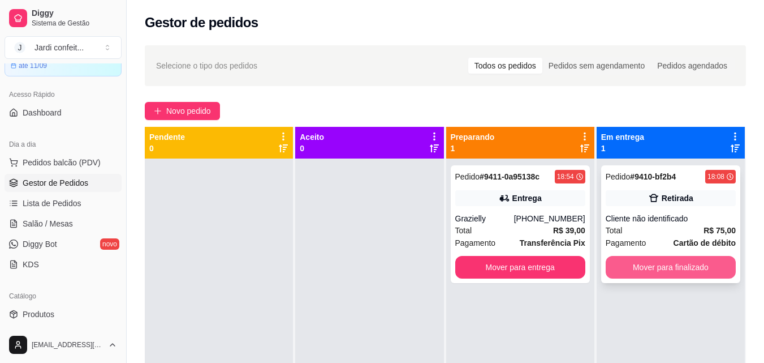
click at [636, 270] on button "Mover para finalizado" at bounding box center [671, 267] width 130 height 23
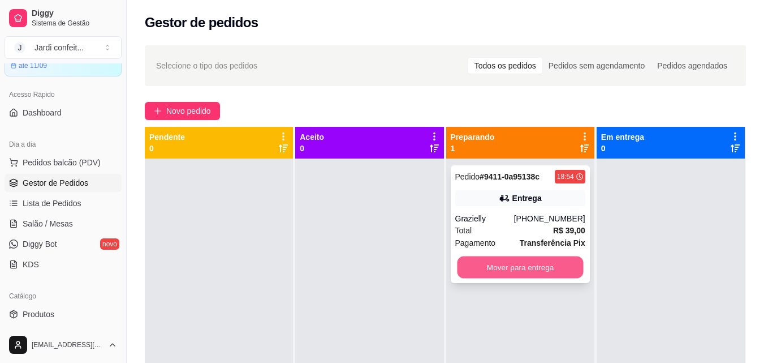
click at [539, 269] on button "Mover para entrega" at bounding box center [520, 267] width 126 height 22
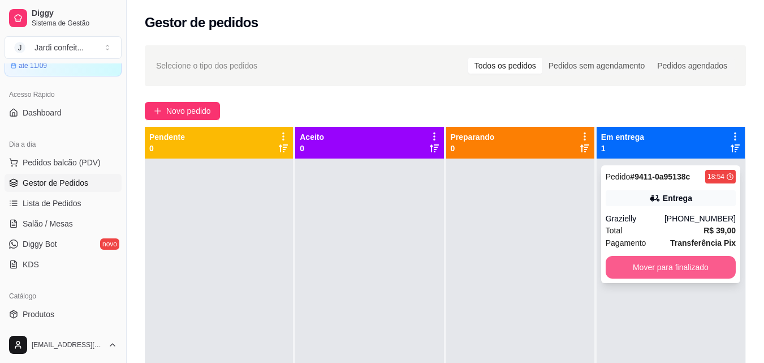
click at [678, 273] on button "Mover para finalizado" at bounding box center [671, 267] width 130 height 23
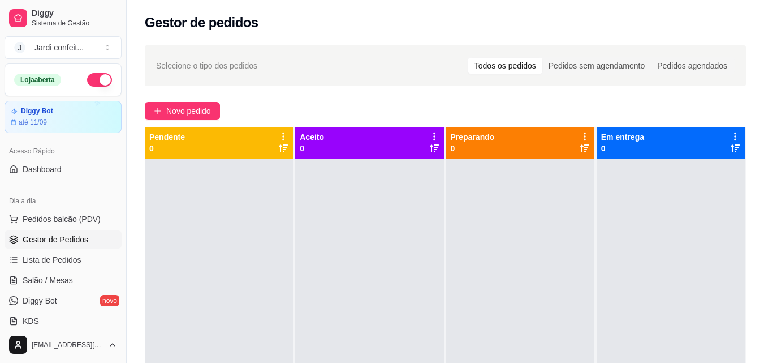
click at [88, 78] on button "button" at bounding box center [99, 80] width 25 height 14
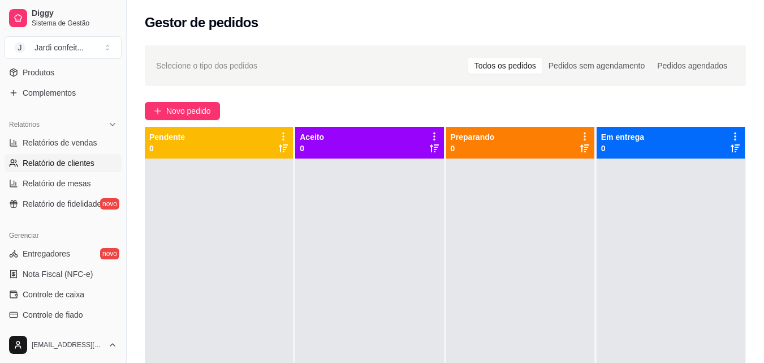
scroll to position [339, 0]
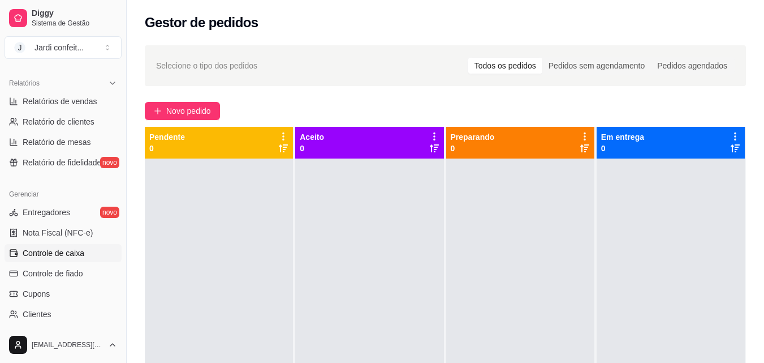
click at [80, 254] on span "Controle de caixa" at bounding box center [54, 252] width 62 height 11
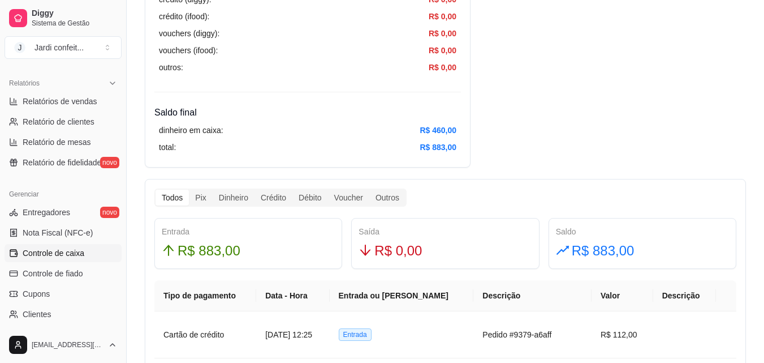
scroll to position [622, 0]
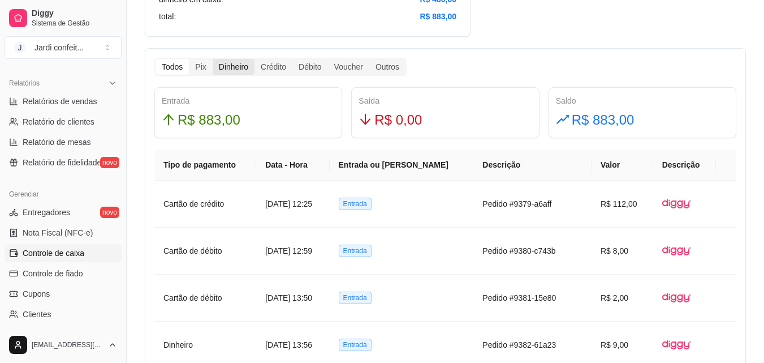
click at [219, 69] on div "Dinheiro" at bounding box center [234, 67] width 42 height 16
click at [213, 59] on input "Dinheiro" at bounding box center [213, 59] width 0 height 0
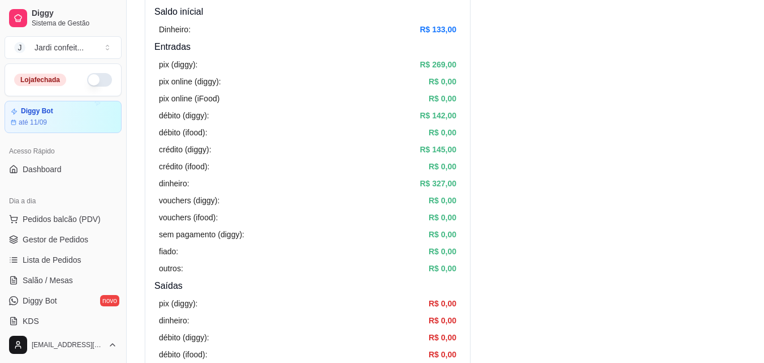
scroll to position [0, 0]
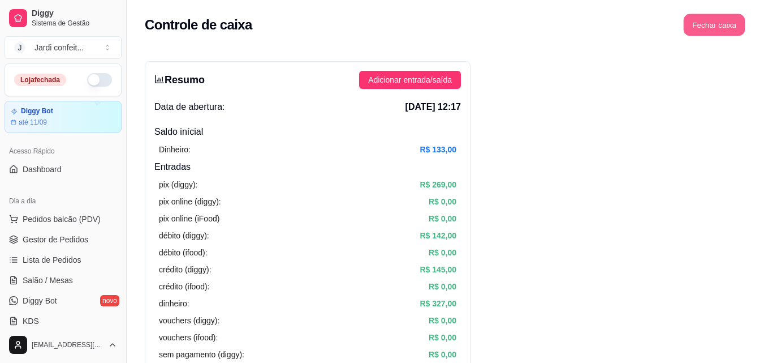
click at [743, 30] on button "Fechar caixa" at bounding box center [715, 25] width 62 height 22
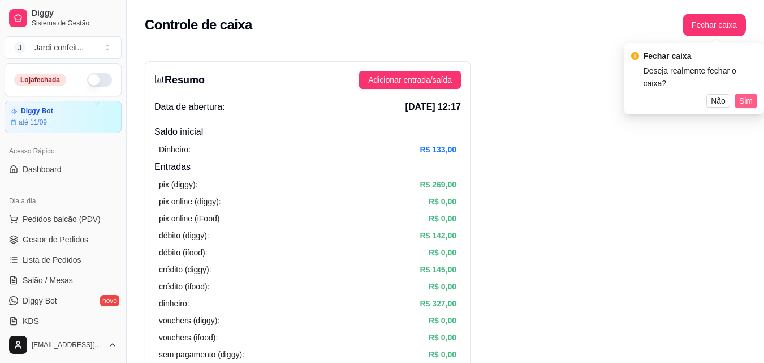
click at [749, 94] on span "Sim" at bounding box center [747, 100] width 14 height 12
